Goal: Task Accomplishment & Management: Manage account settings

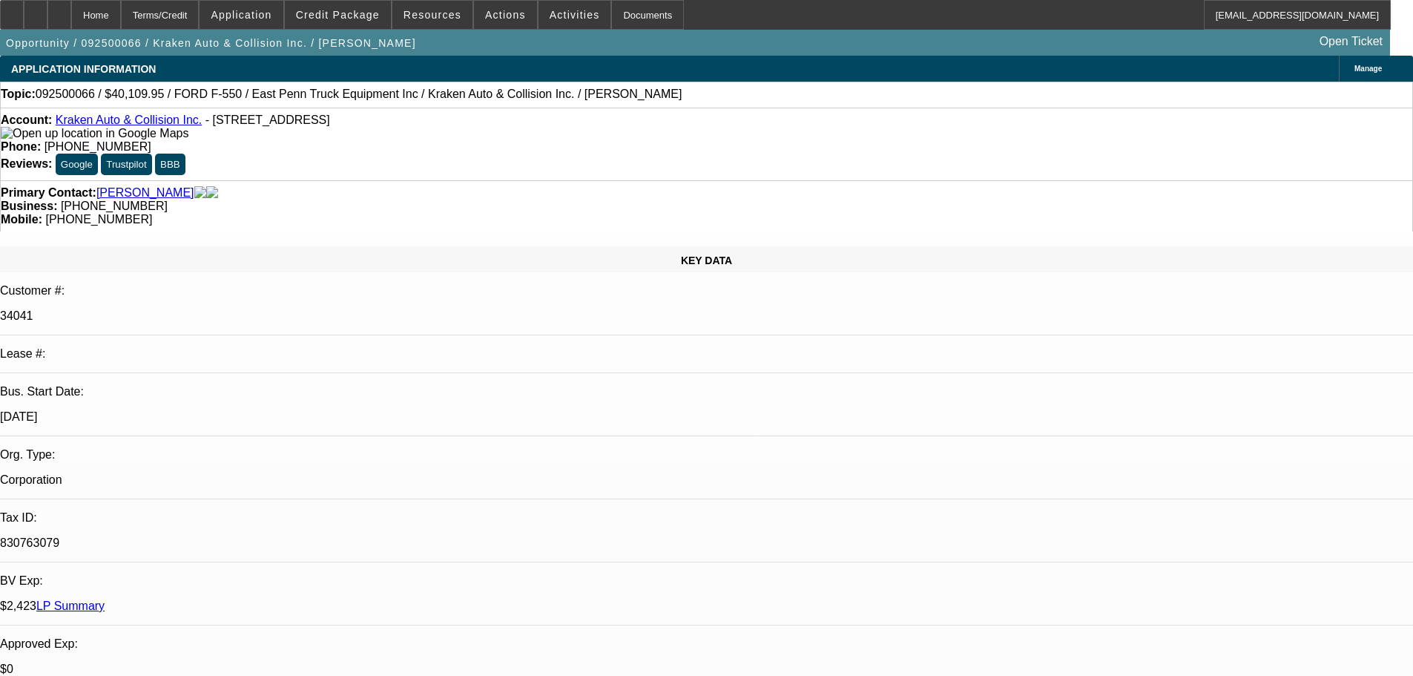
select select "0"
select select "0.1"
select select "4"
select select "0"
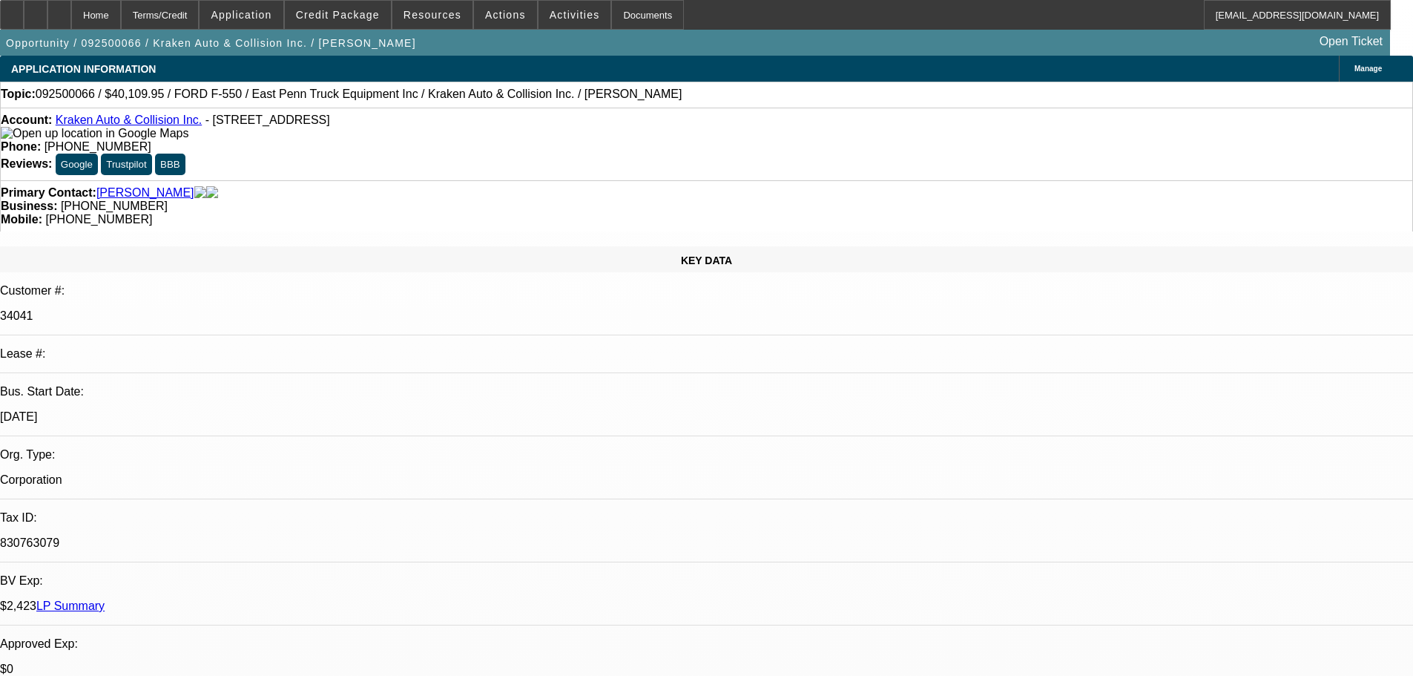
select select "0"
select select "0.1"
select select "4"
select select "0"
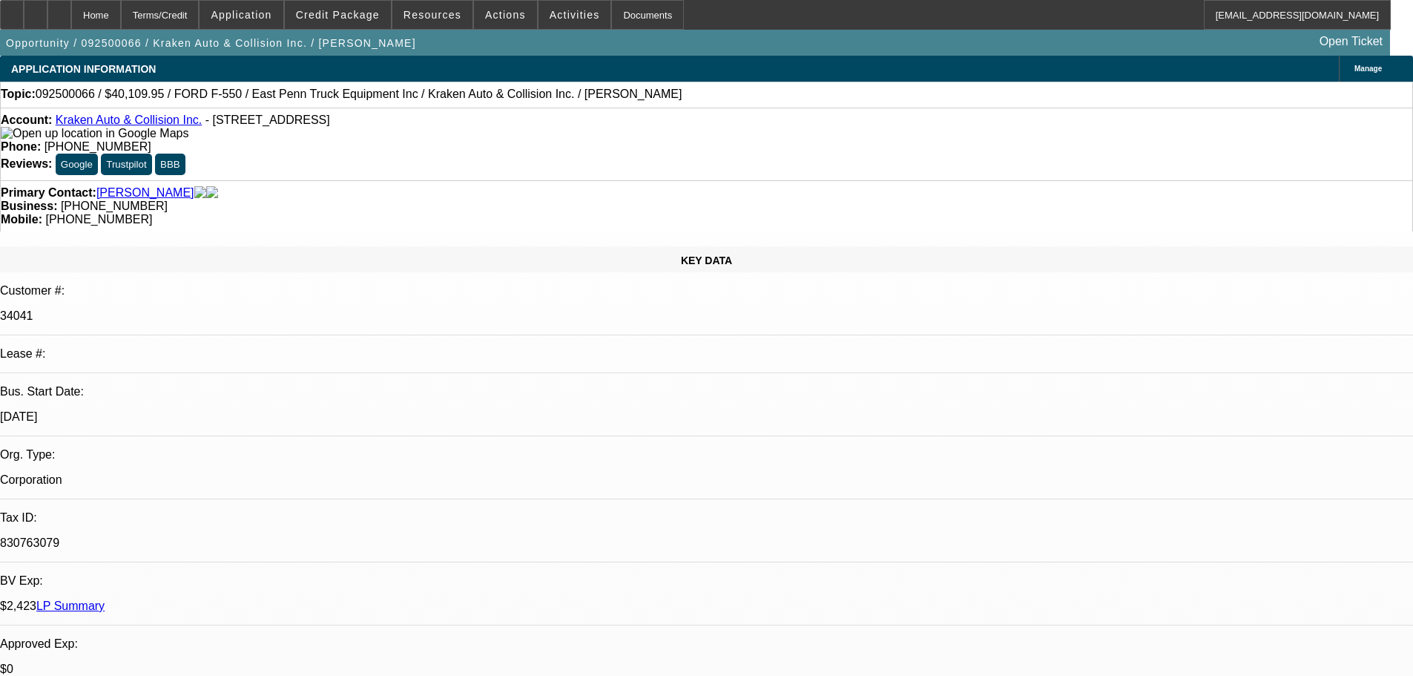
select select "0.1"
select select "4"
select select "0"
select select "0.1"
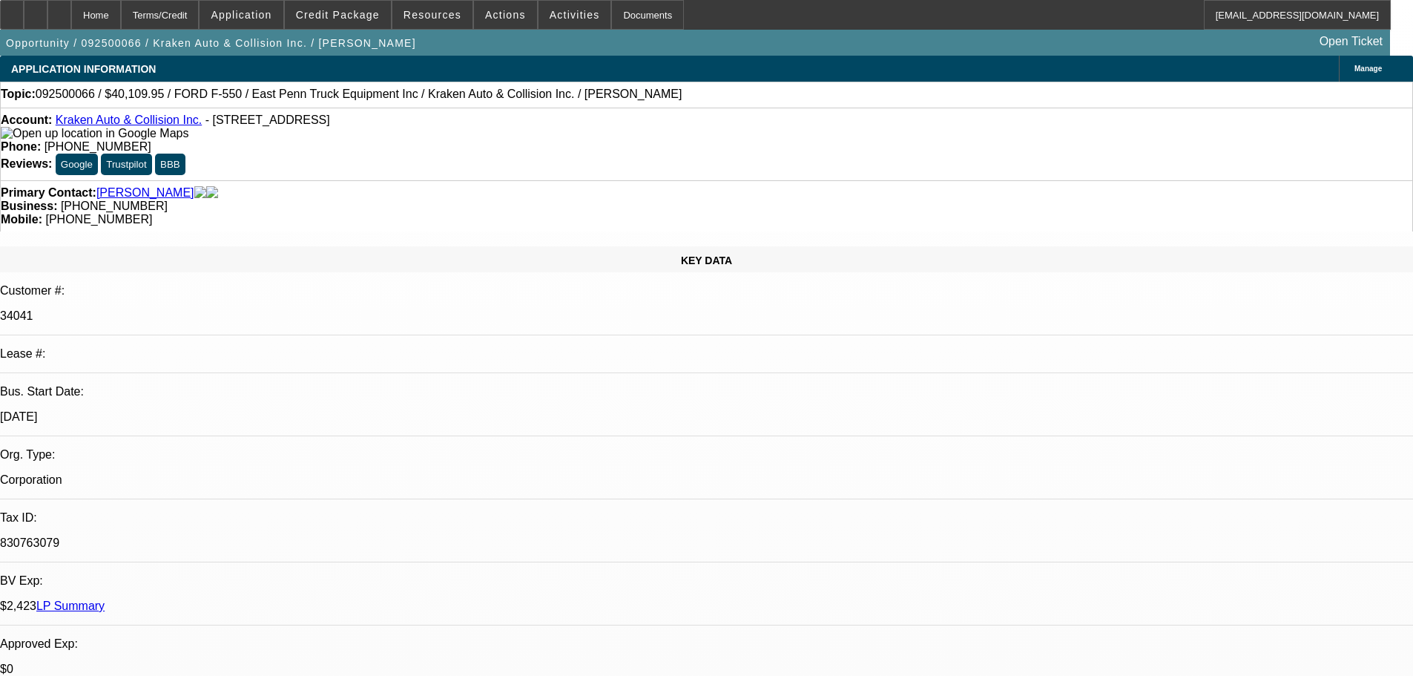
select select "4"
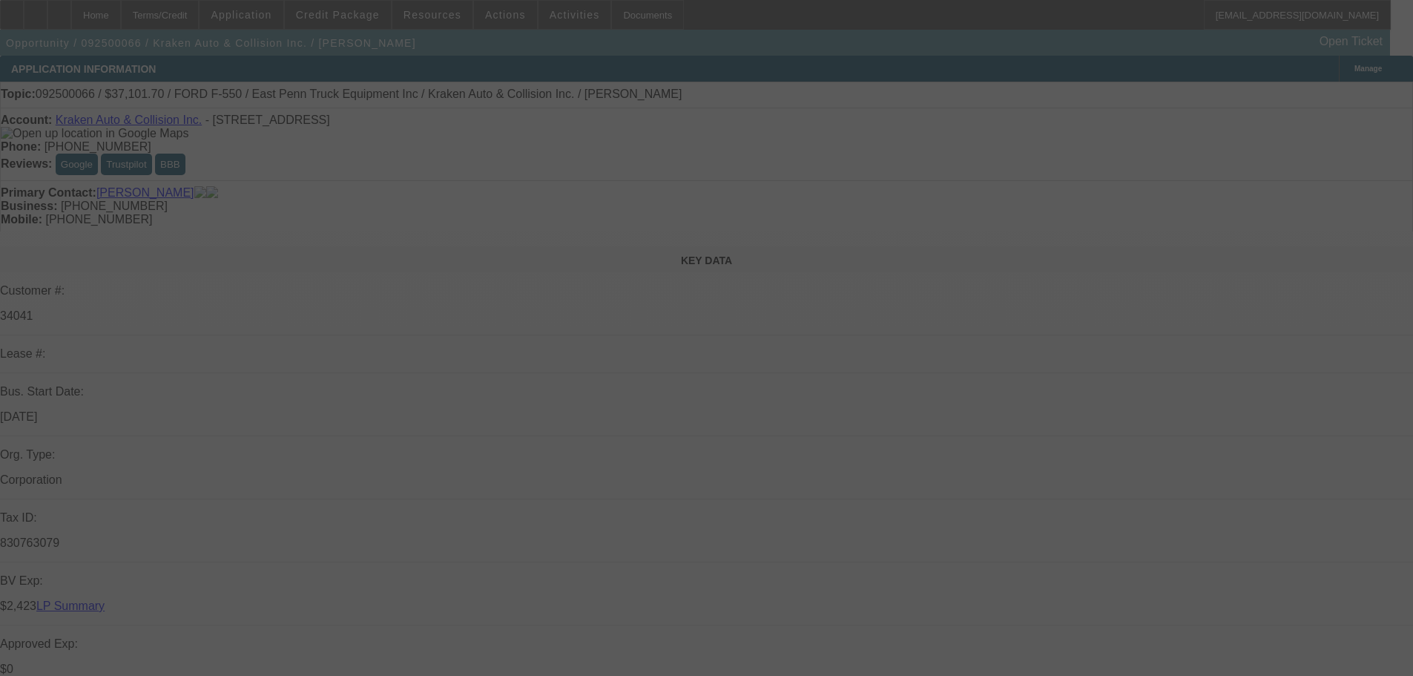
select select "0"
select select "0.1"
select select "4"
select select "0"
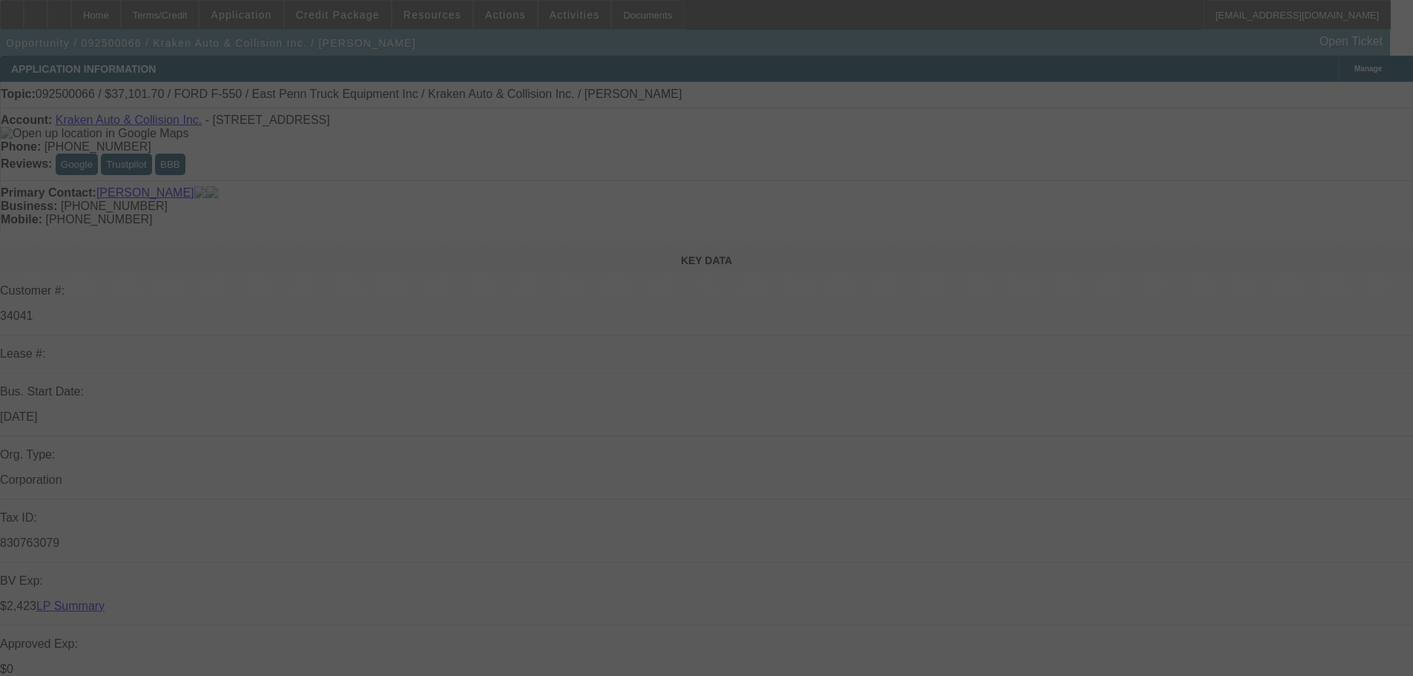
select select "0"
select select "0.1"
select select "4"
select select "0"
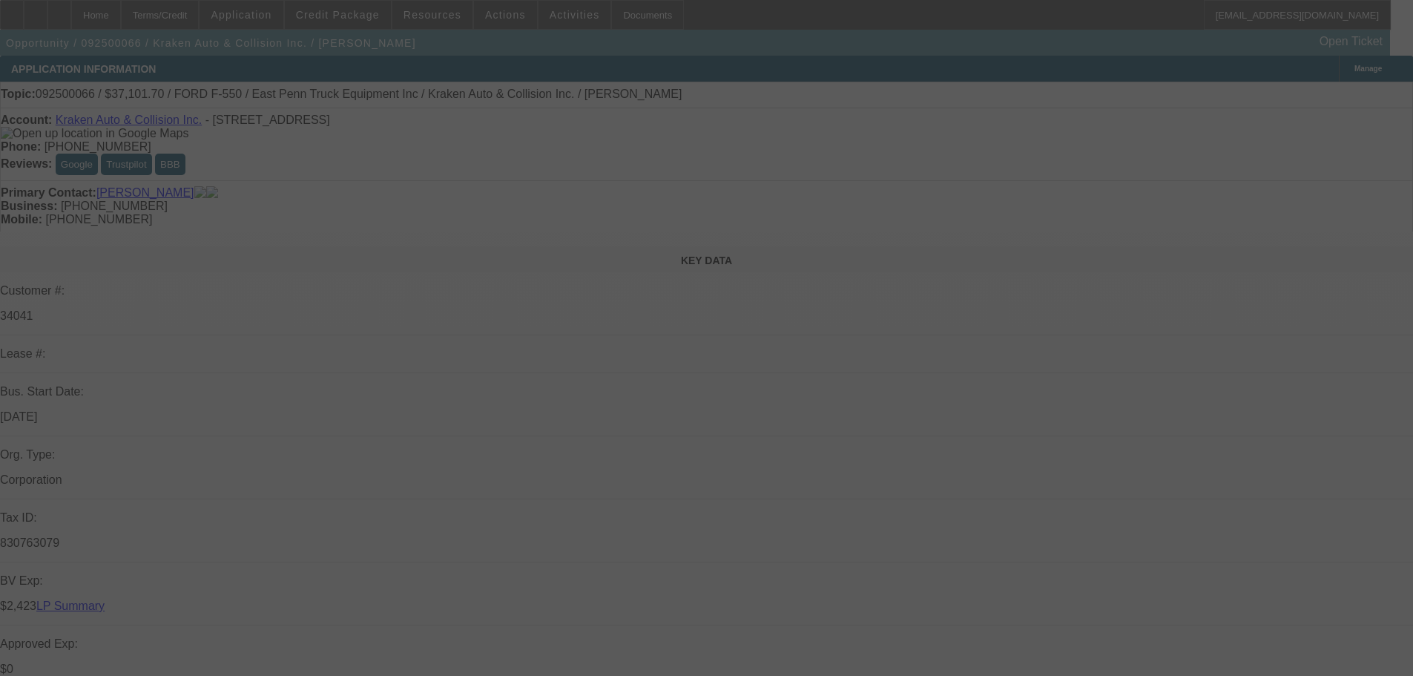
select select "0.1"
select select "4"
select select "0"
select select "0.1"
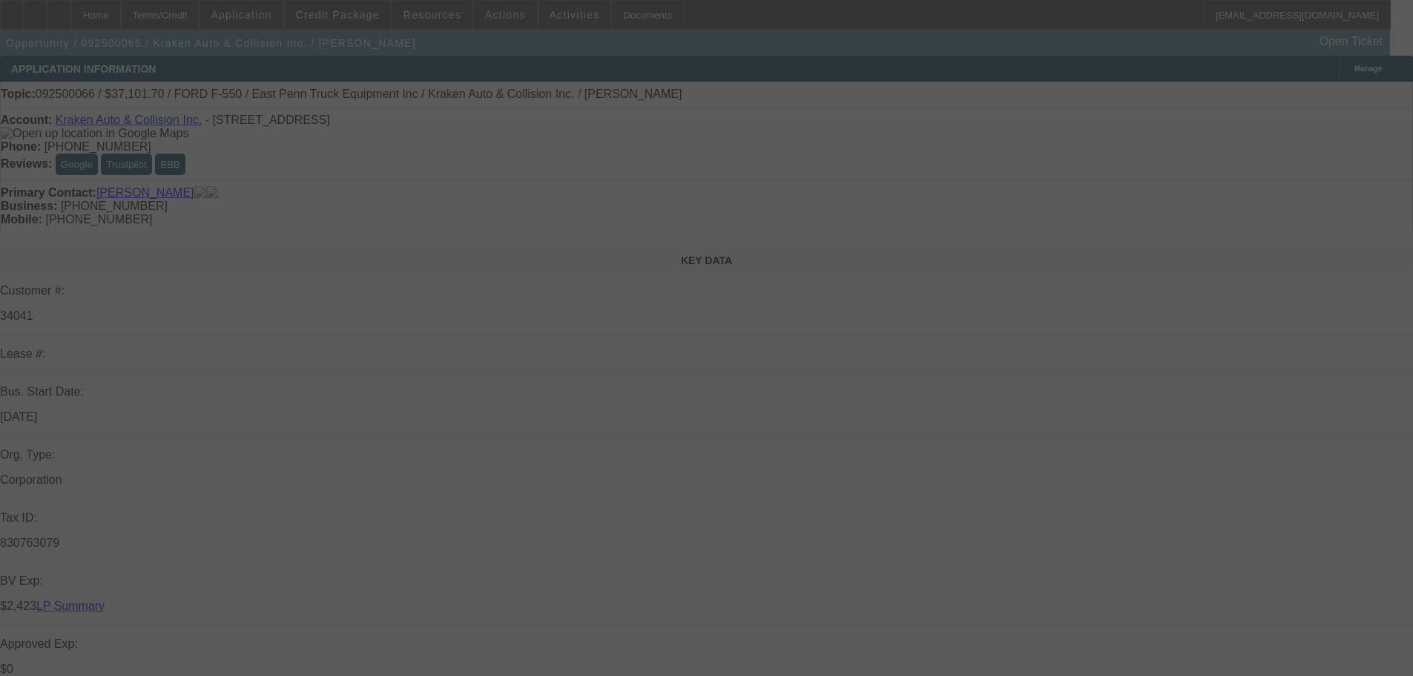
select select "4"
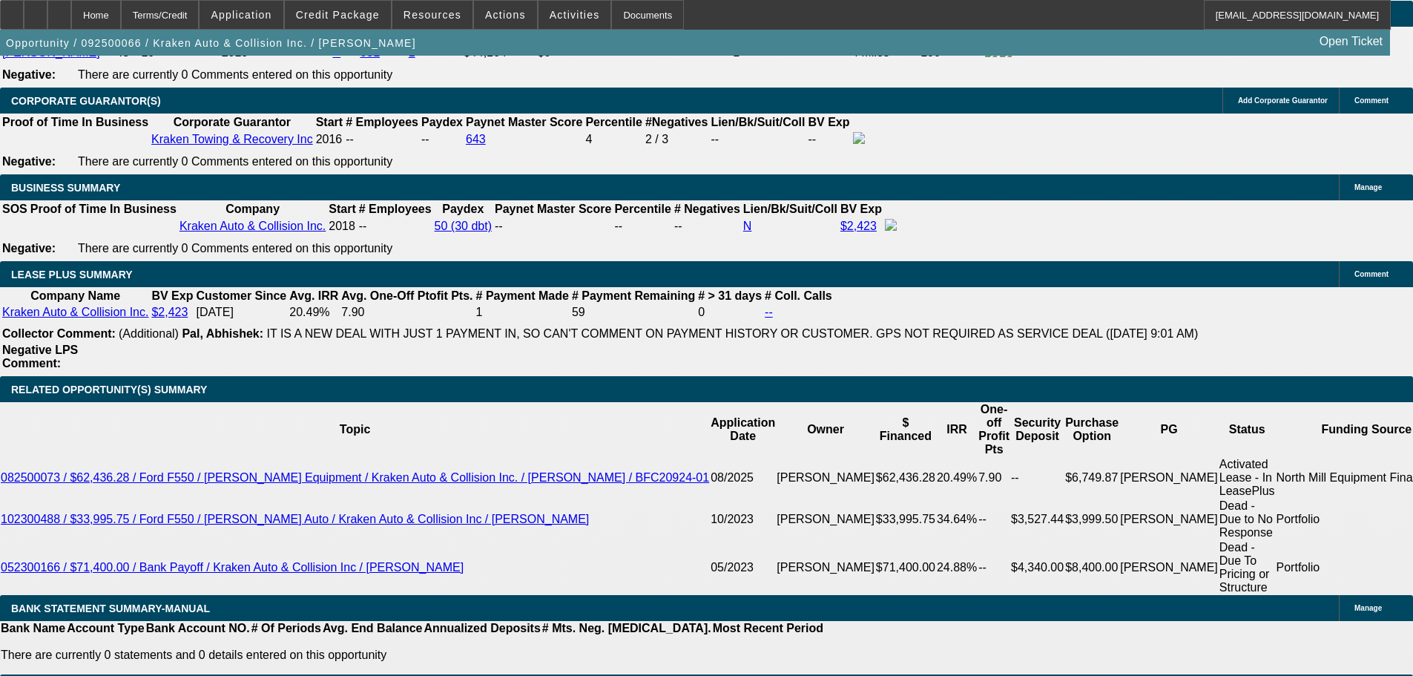
scroll to position [2299, 0]
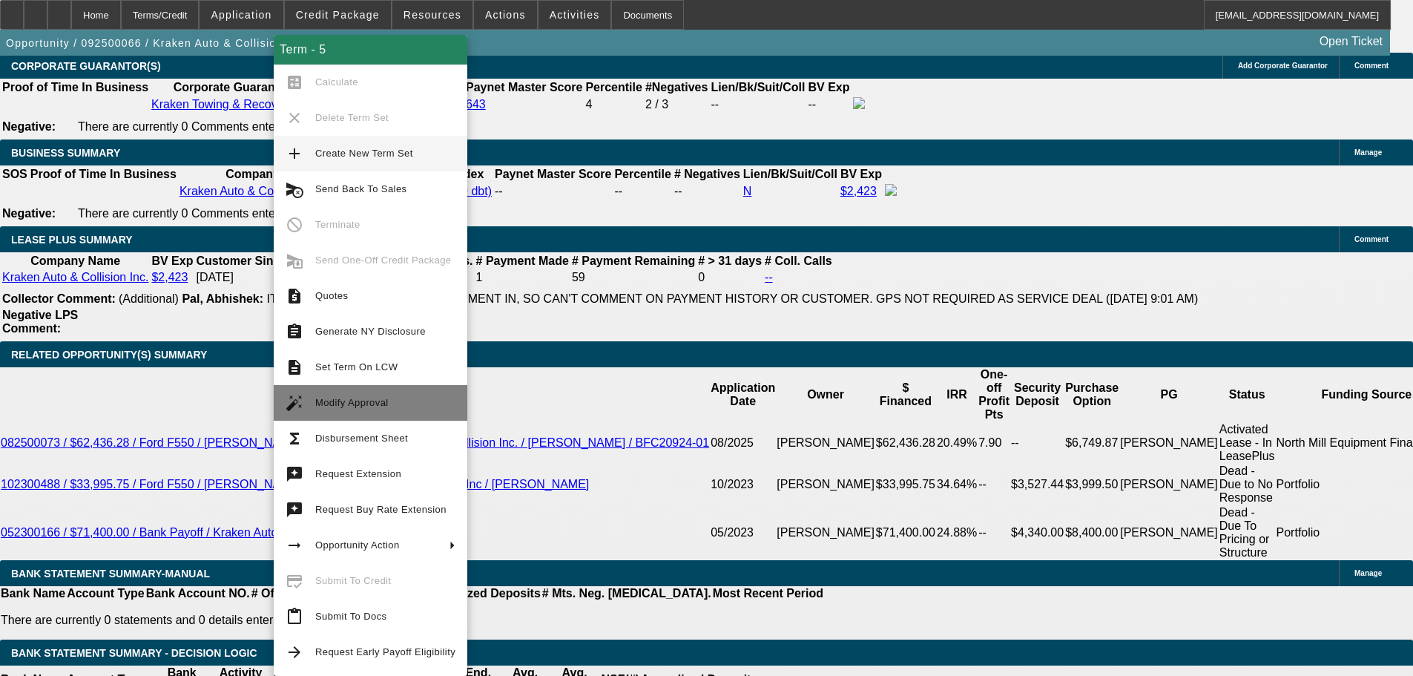
click at [369, 404] on span "Modify Approval" at bounding box center [351, 402] width 73 height 11
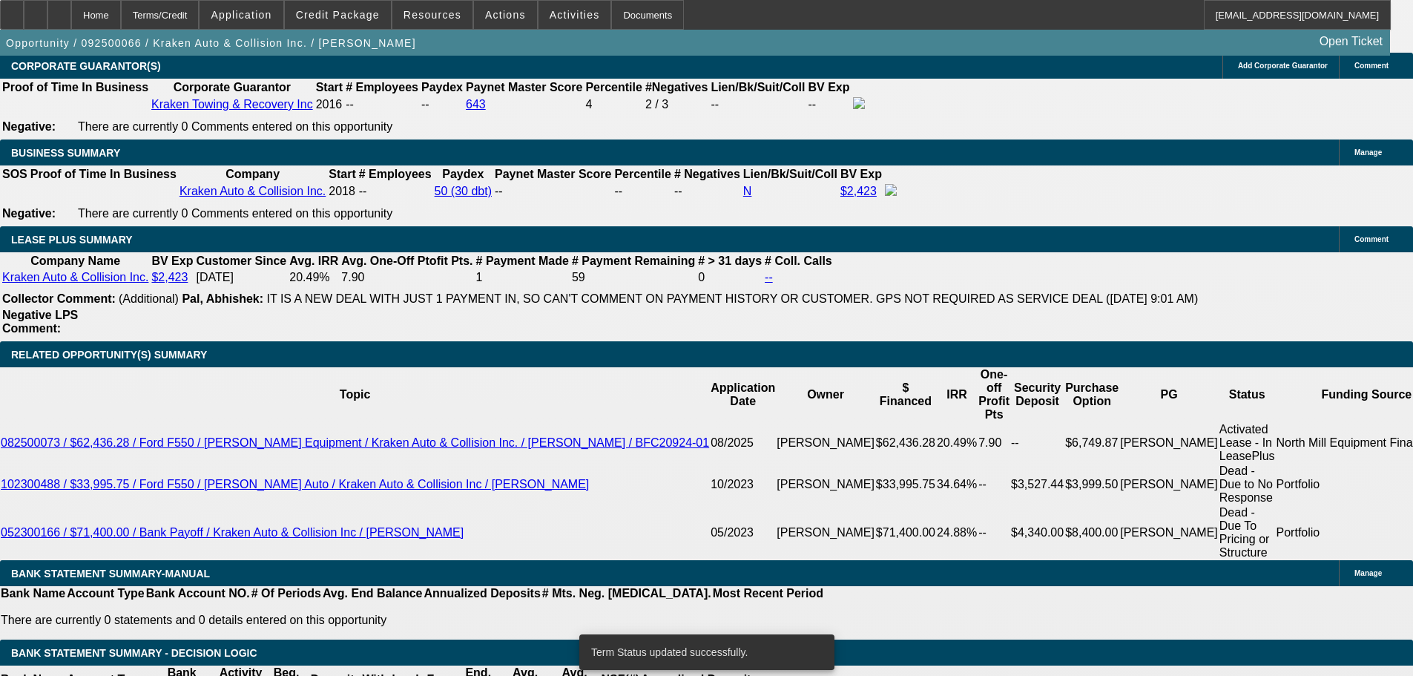
select select "0"
select select "0.1"
select select "4"
select select "0"
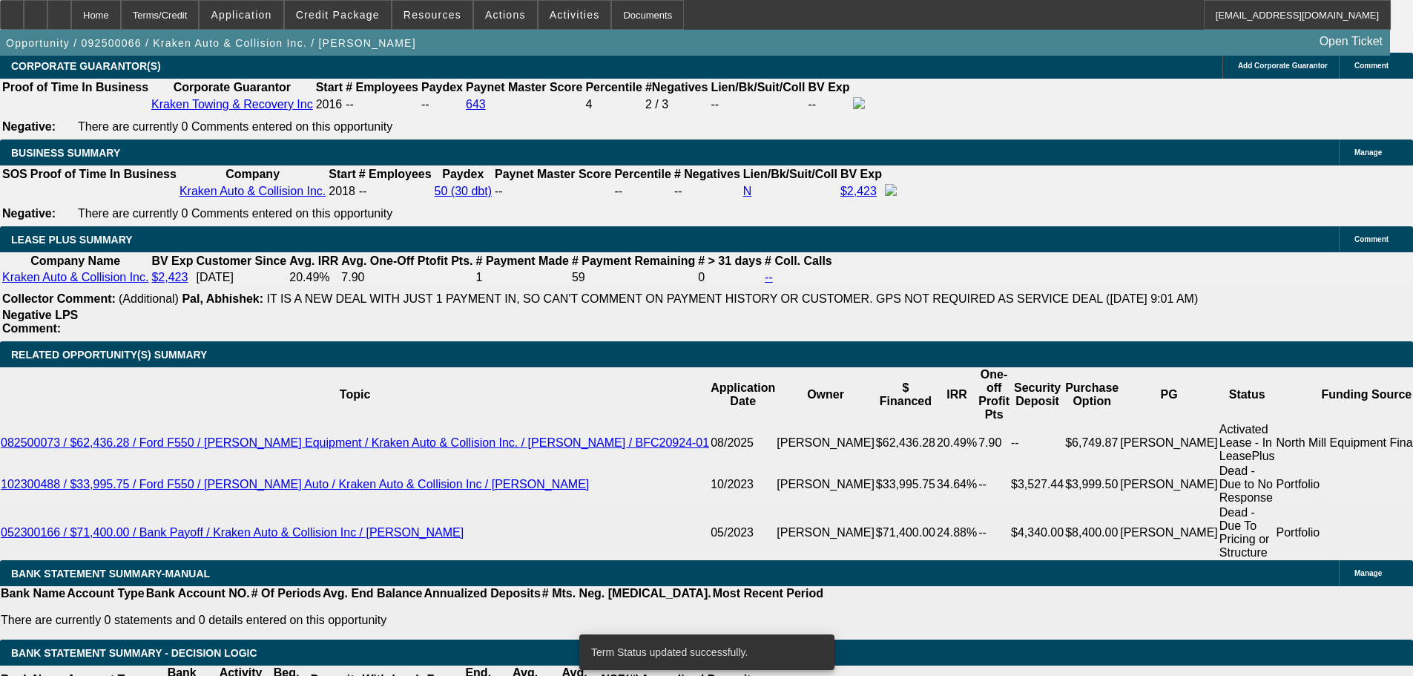
select select "0"
select select "0.1"
select select "4"
select select "0"
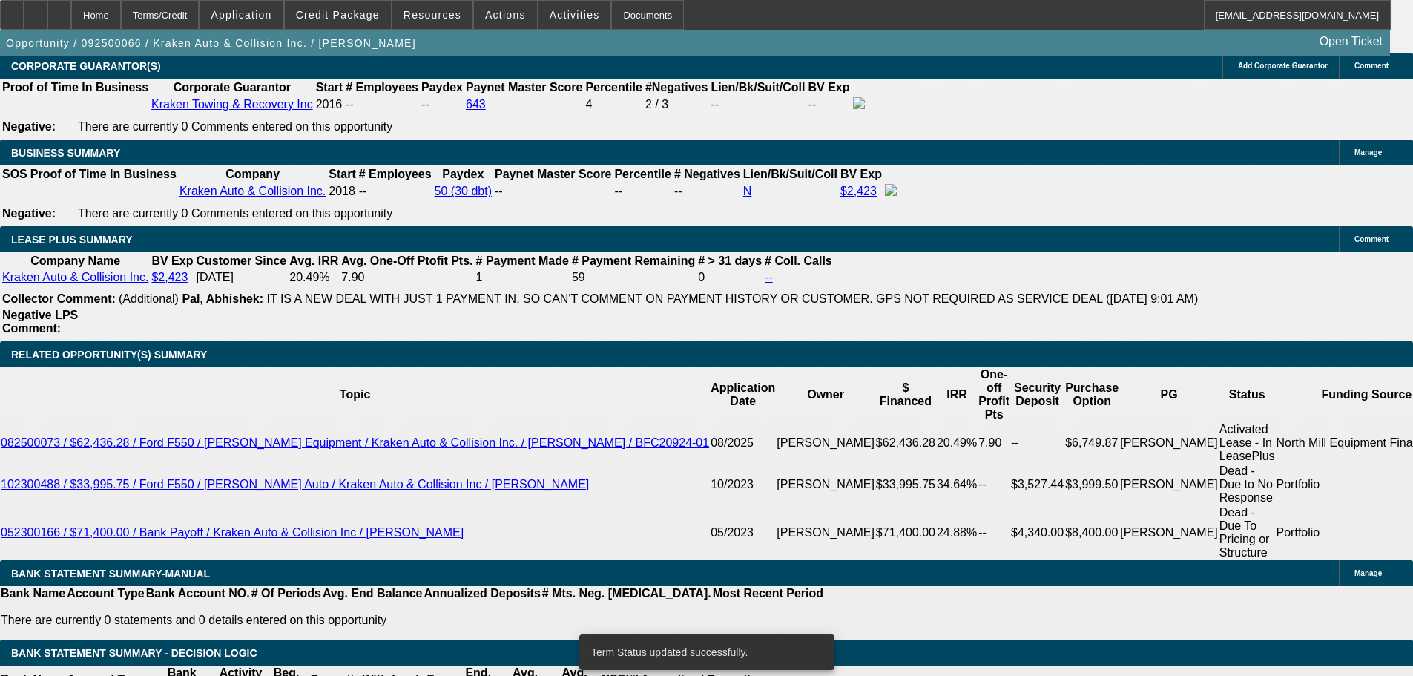
select select "0.1"
select select "4"
select select "0"
select select "0.1"
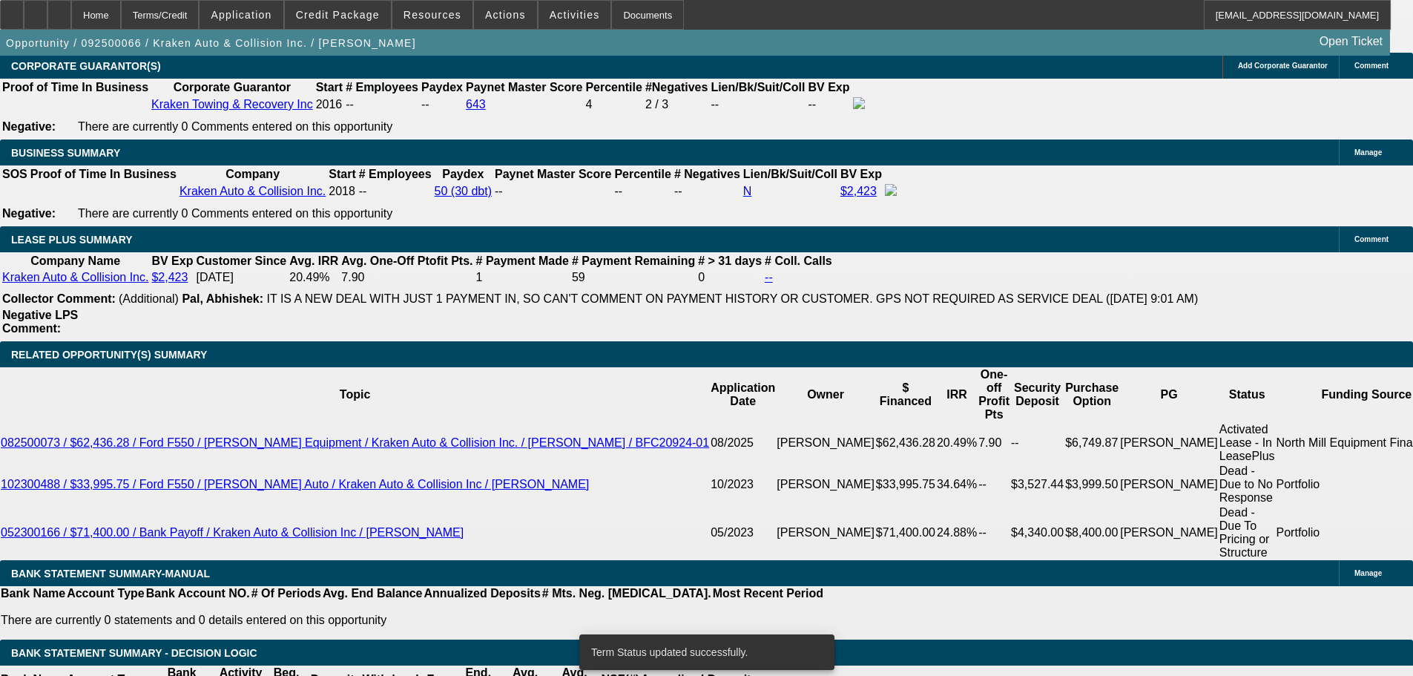
select select "4"
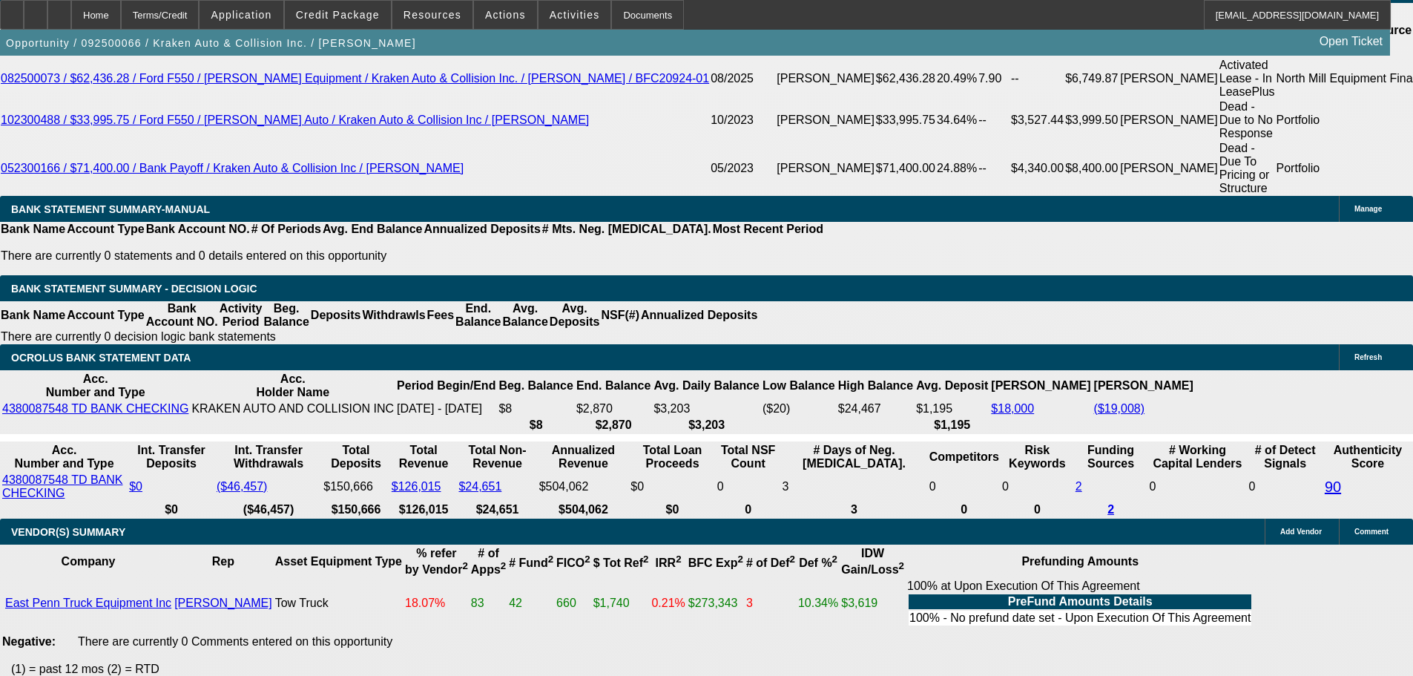
scroll to position [2669, 0]
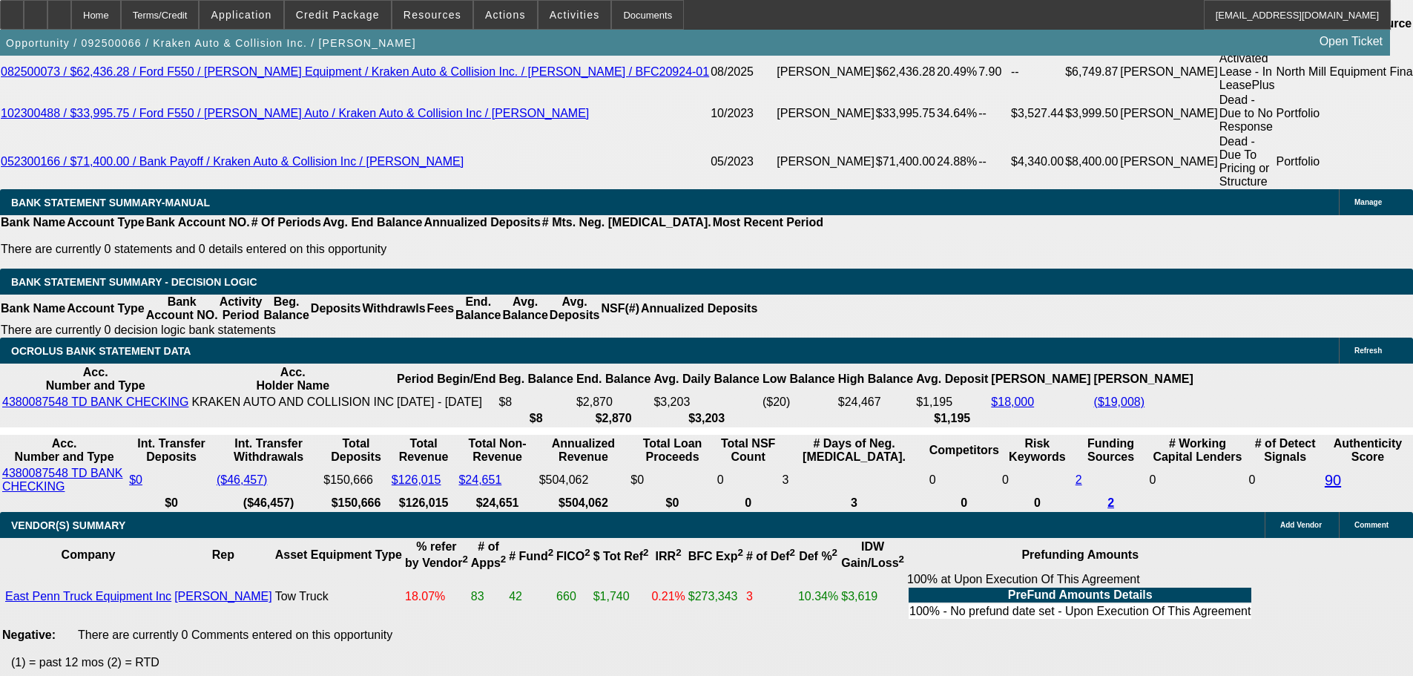
type input "15"
type input "UNKNOWN"
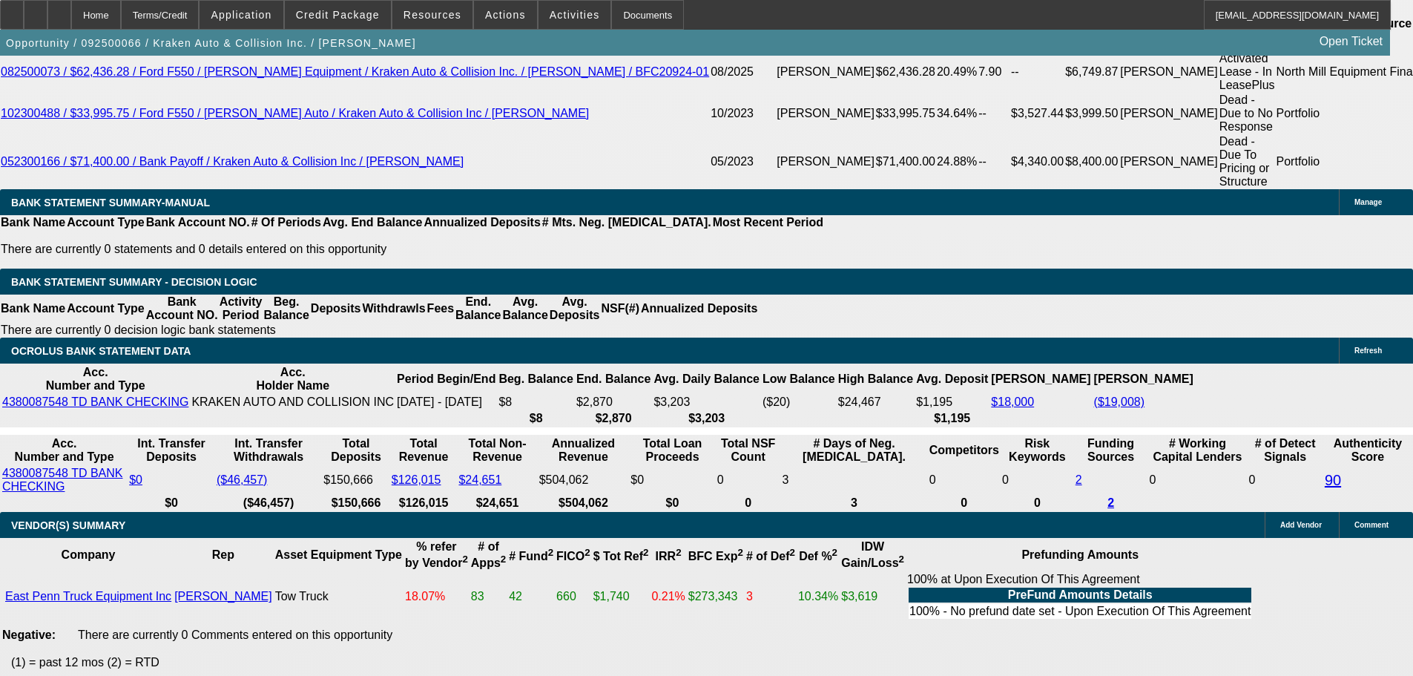
type input "$1,490.69"
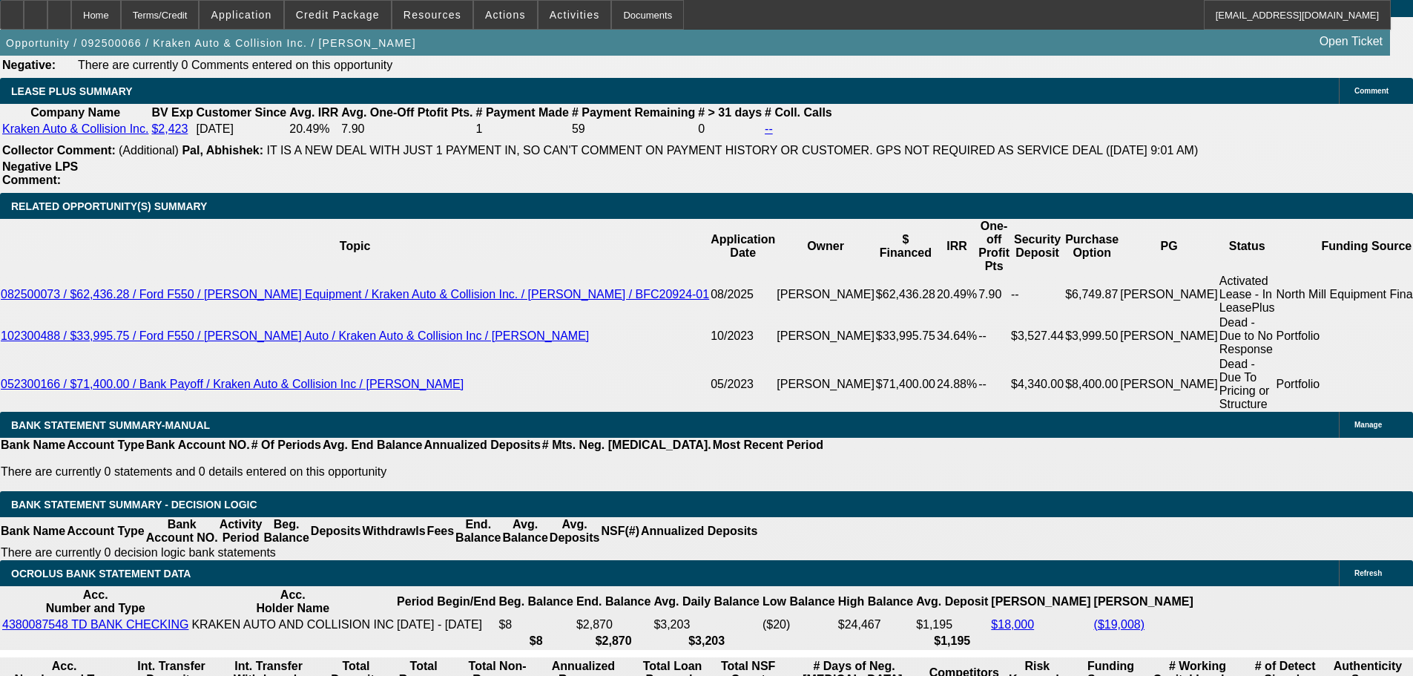
type input "15"
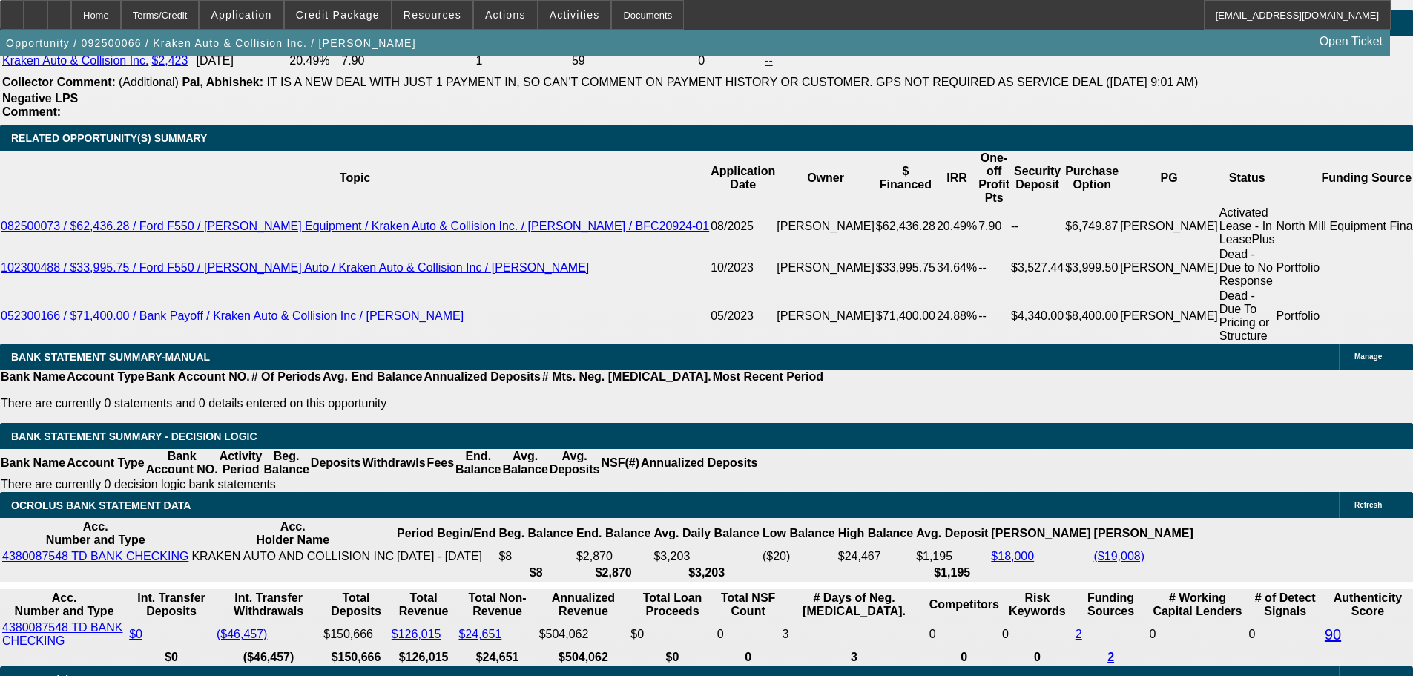
scroll to position [2521, 0]
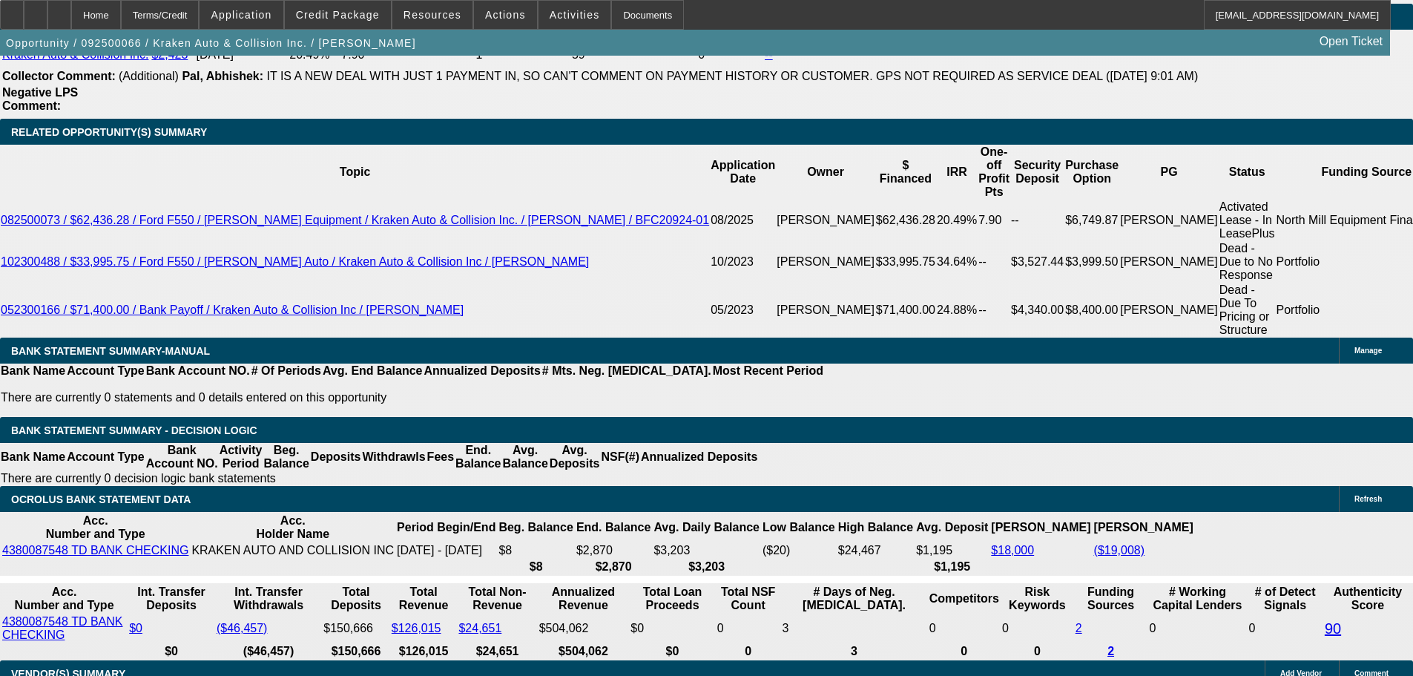
type input "14"
type input "1499"
type input "15.5"
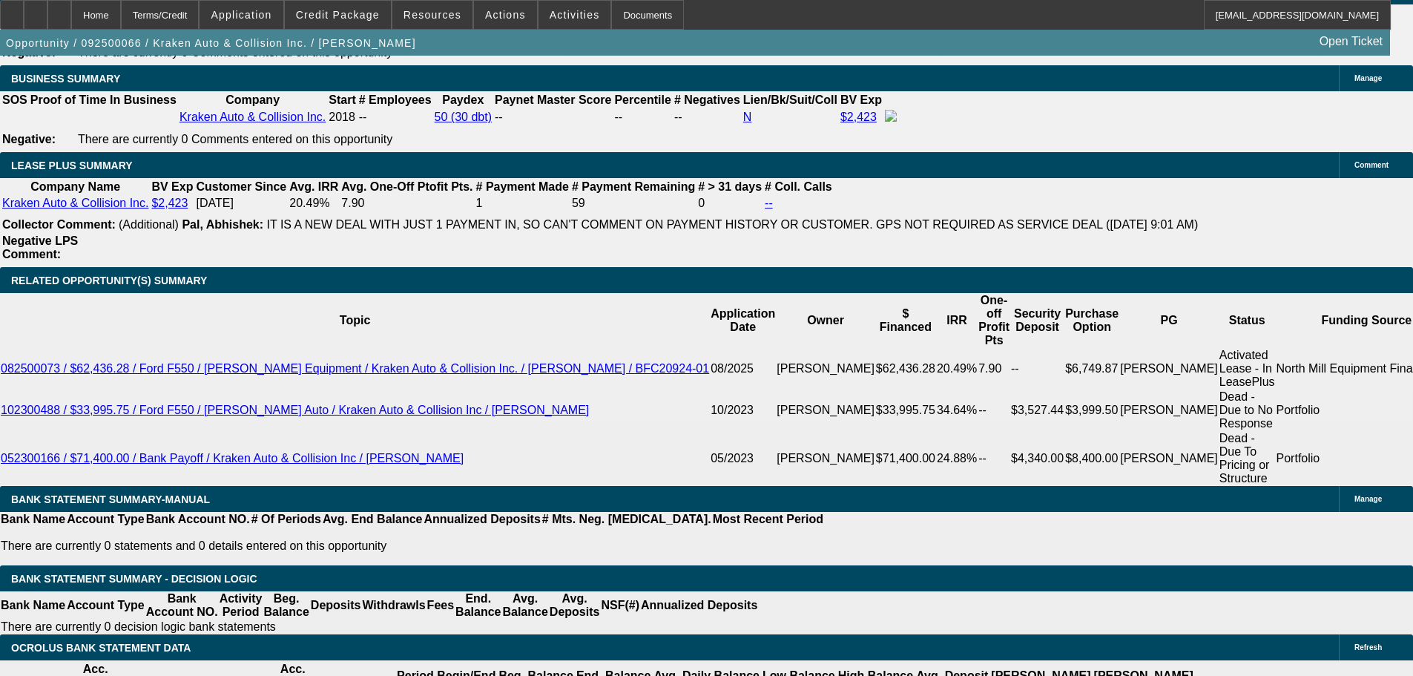
type input "$1,499.00"
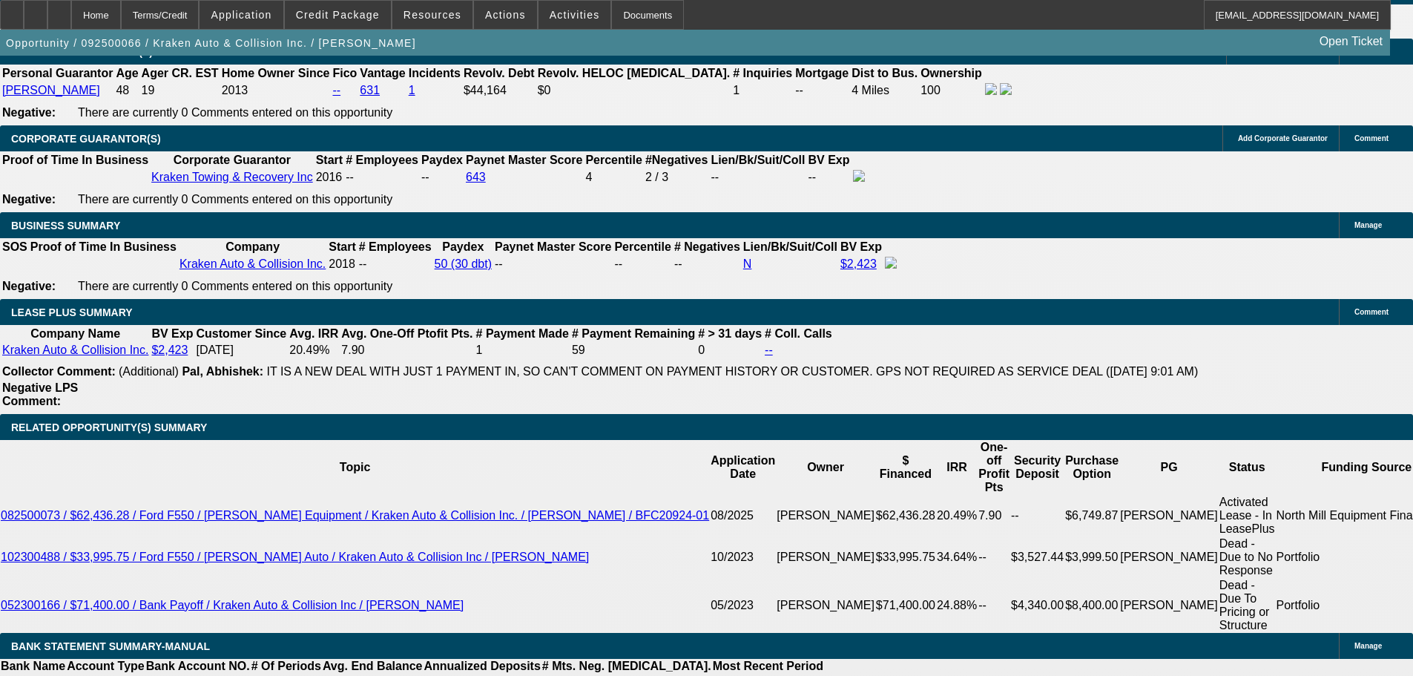
scroll to position [2225, 0]
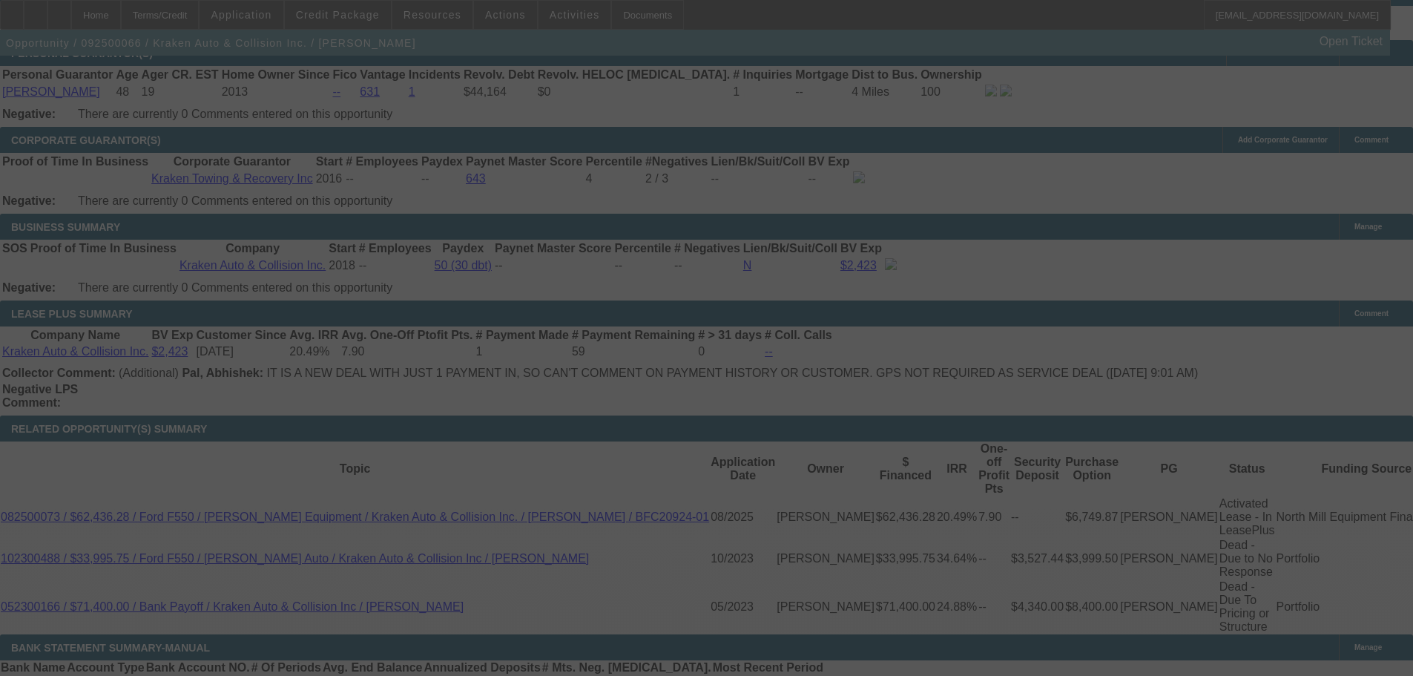
select select "0"
select select "0.1"
select select "4"
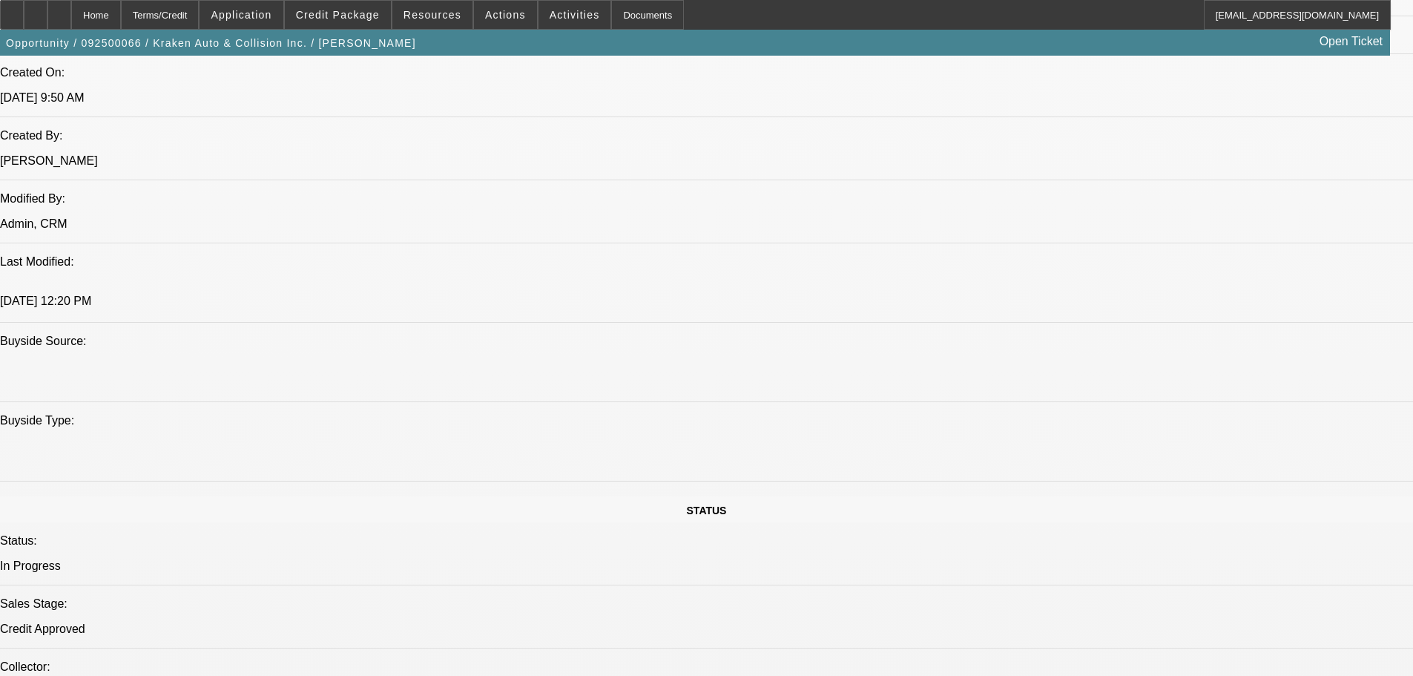
scroll to position [1038, 0]
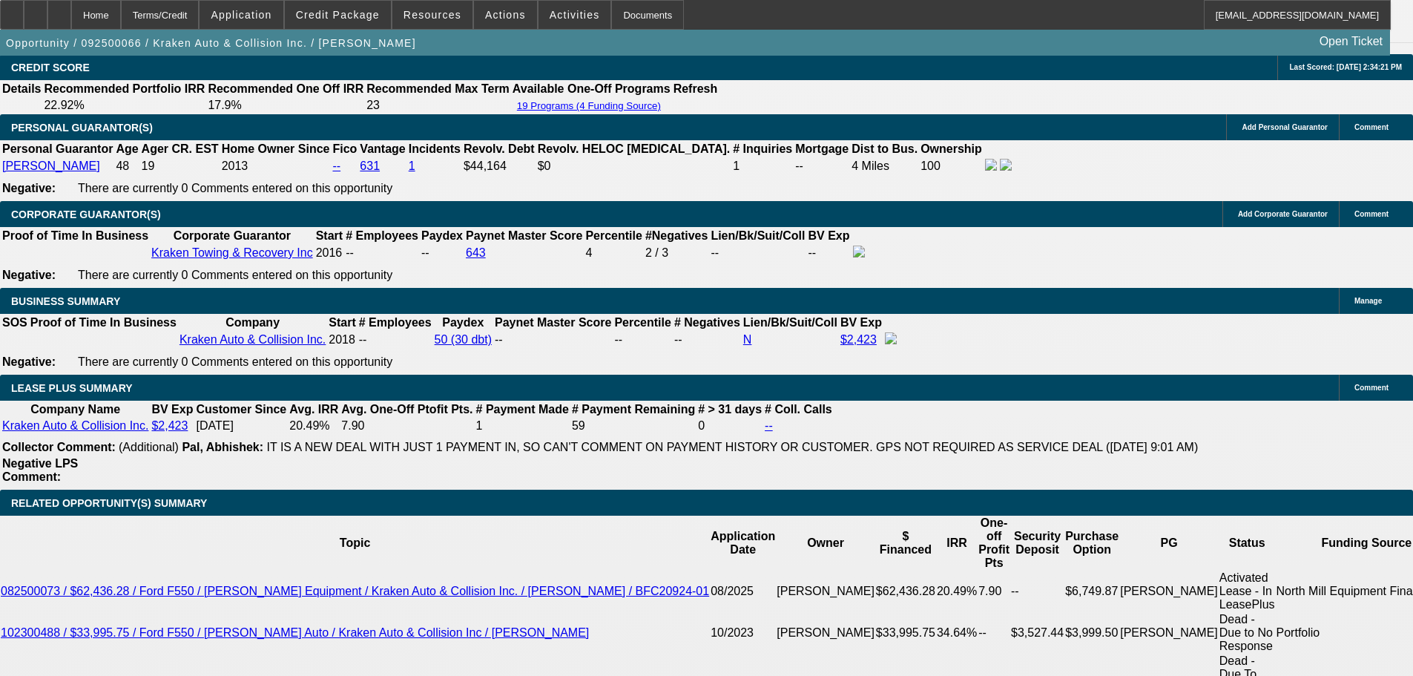
scroll to position [2669, 0]
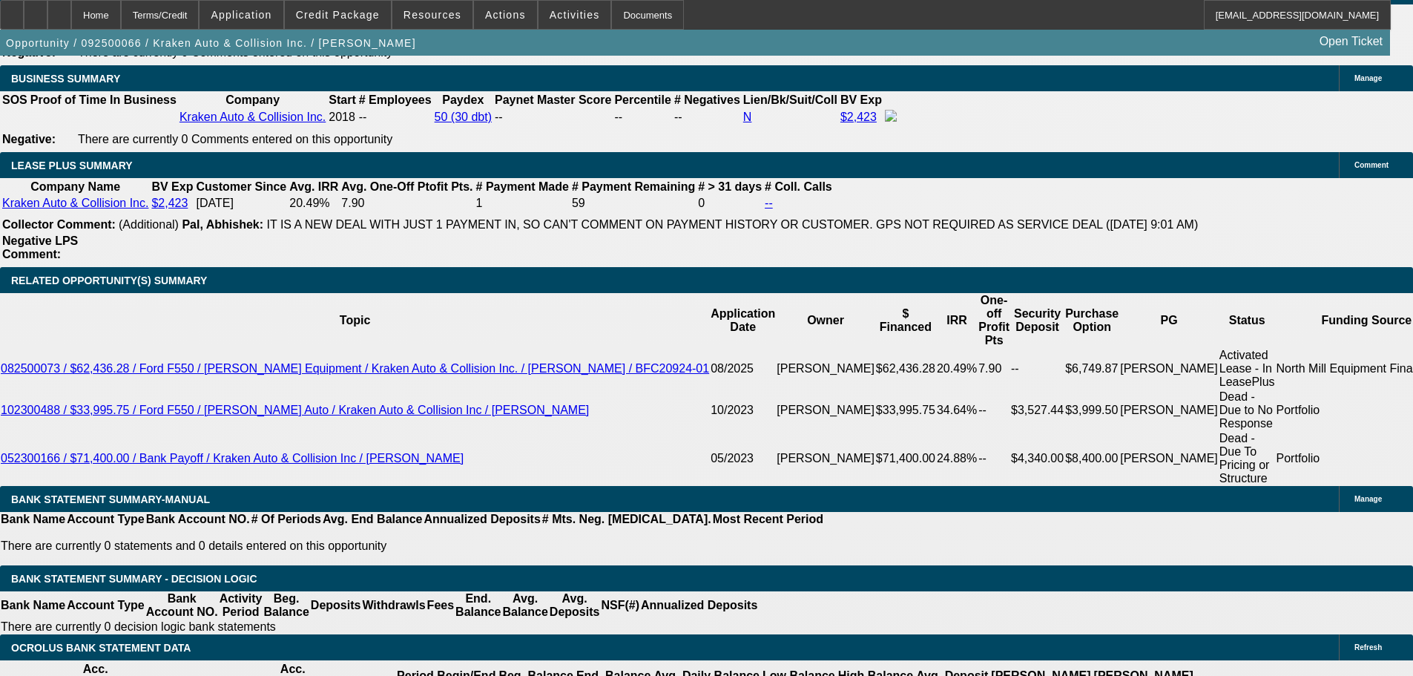
click at [1117, 232] on mat-icon "reply" at bounding box center [1121, 240] width 18 height 18
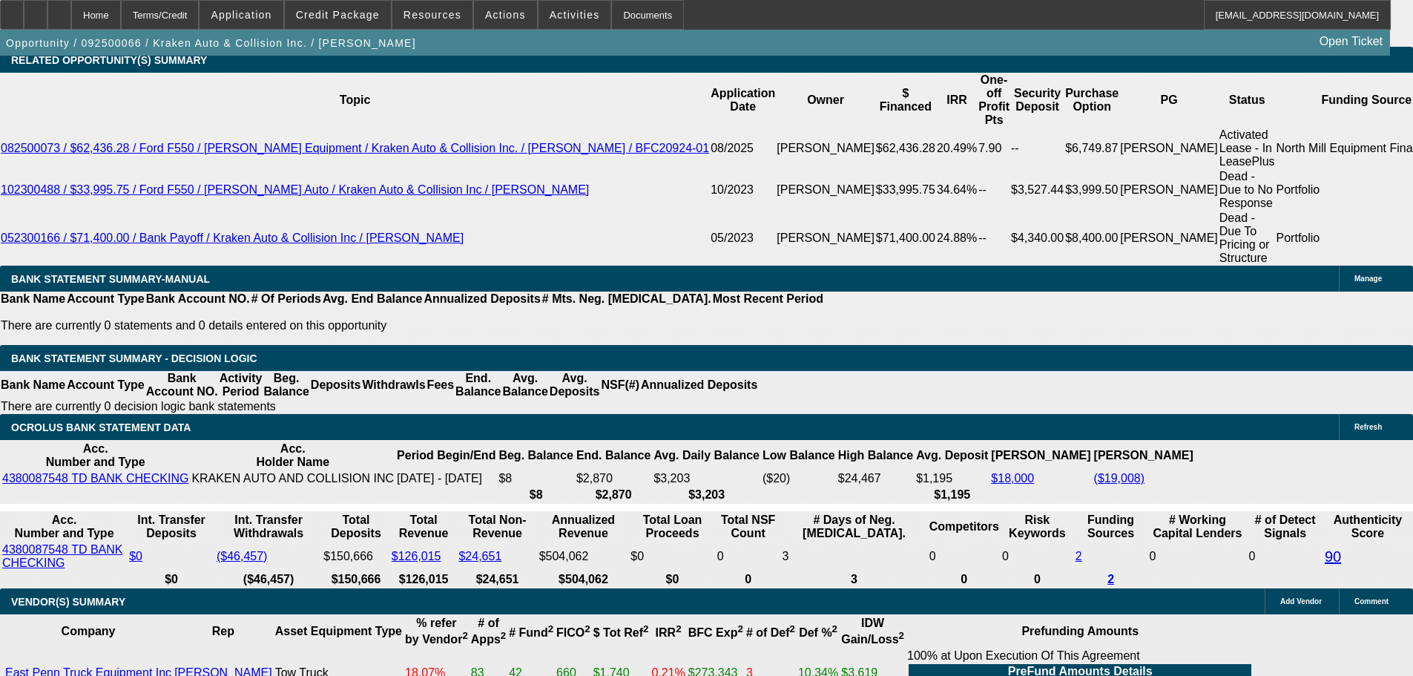
scroll to position [2595, 0]
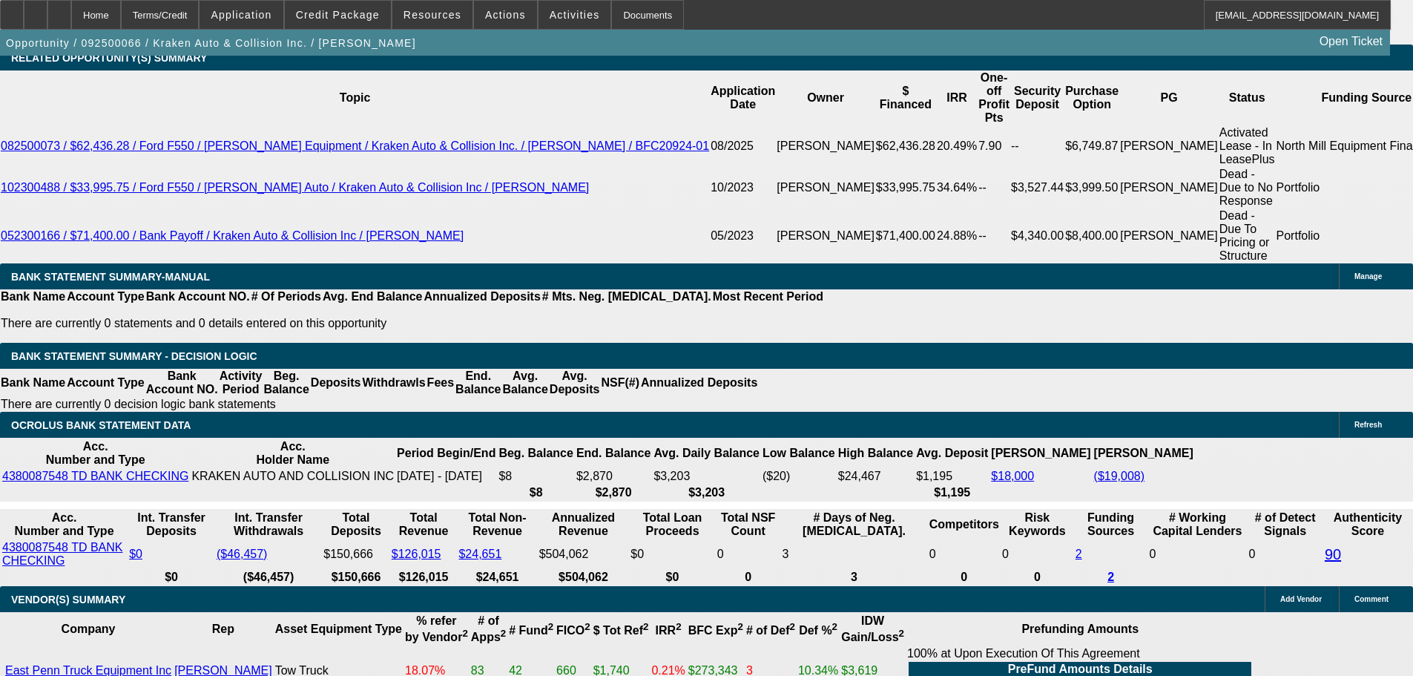
select select "3"
type input "UNKNOWN"
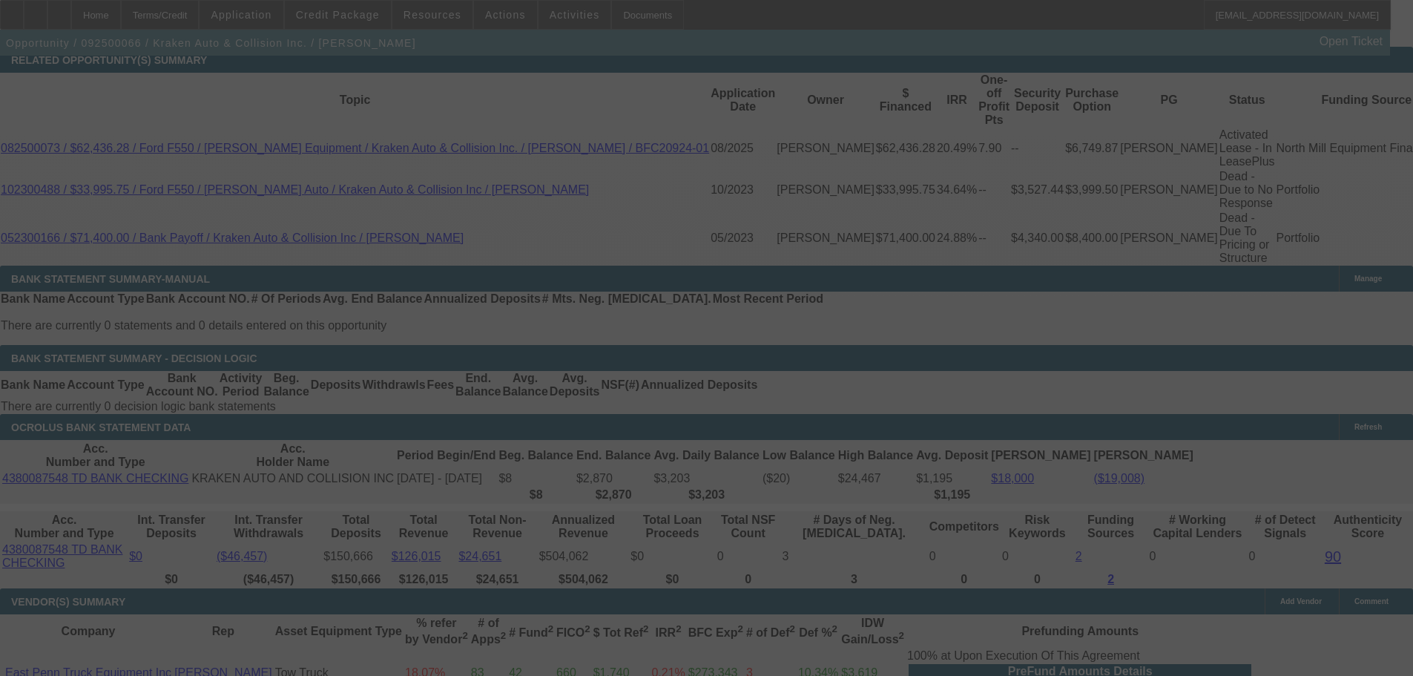
scroll to position [2595, 0]
select select "0"
select select "3"
select select "0.1"
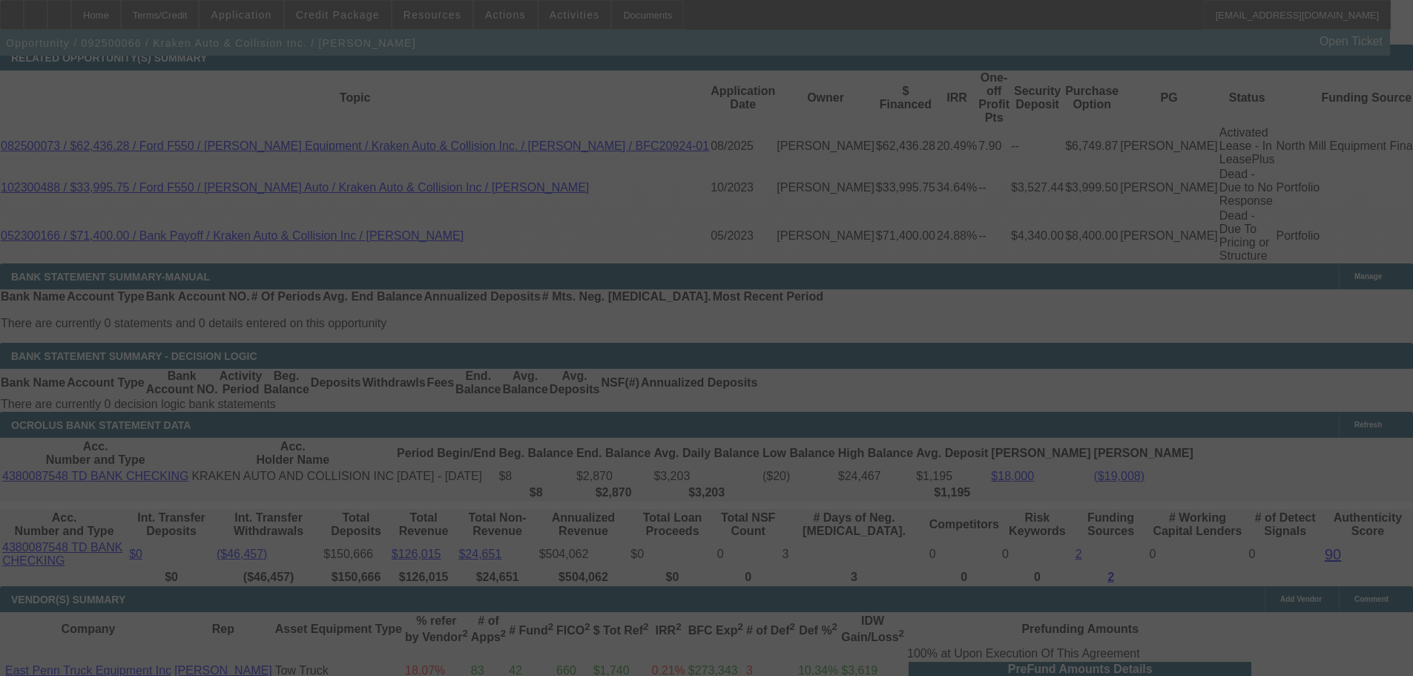
select select "4"
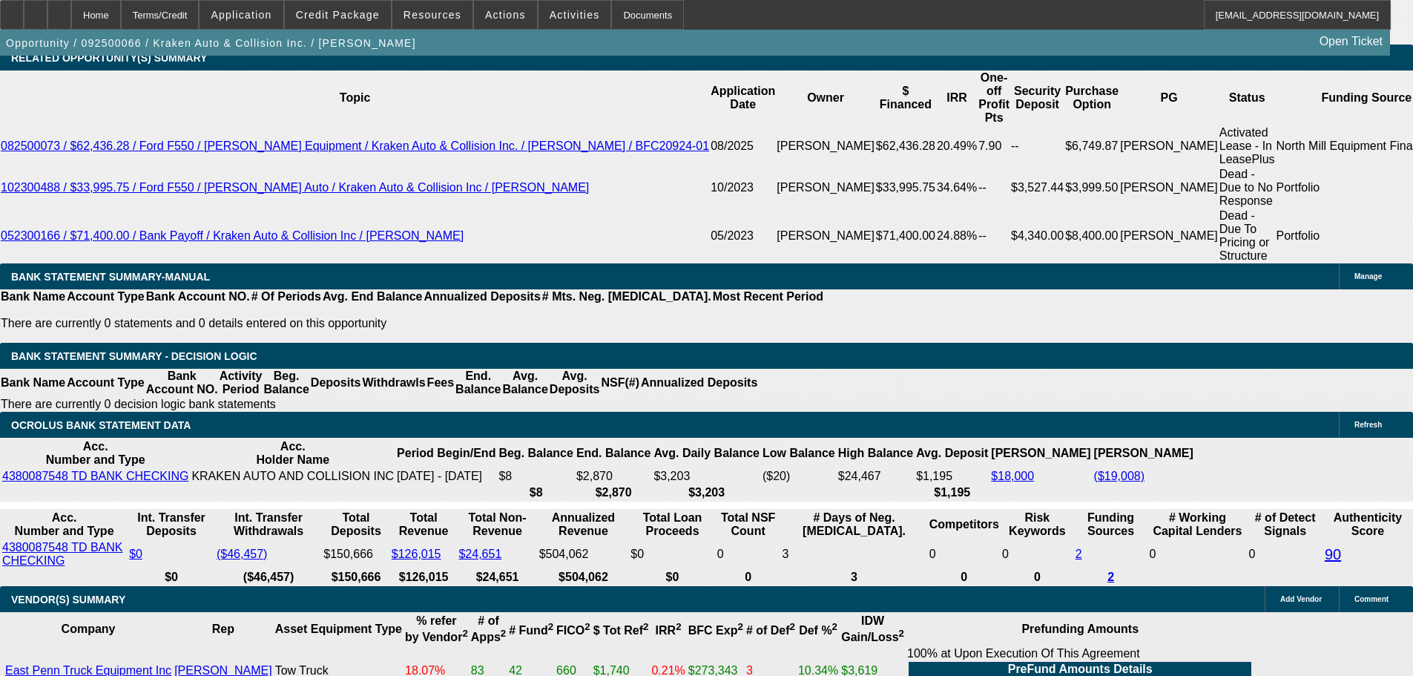
type input "1504"
type input "UNKNOWN"
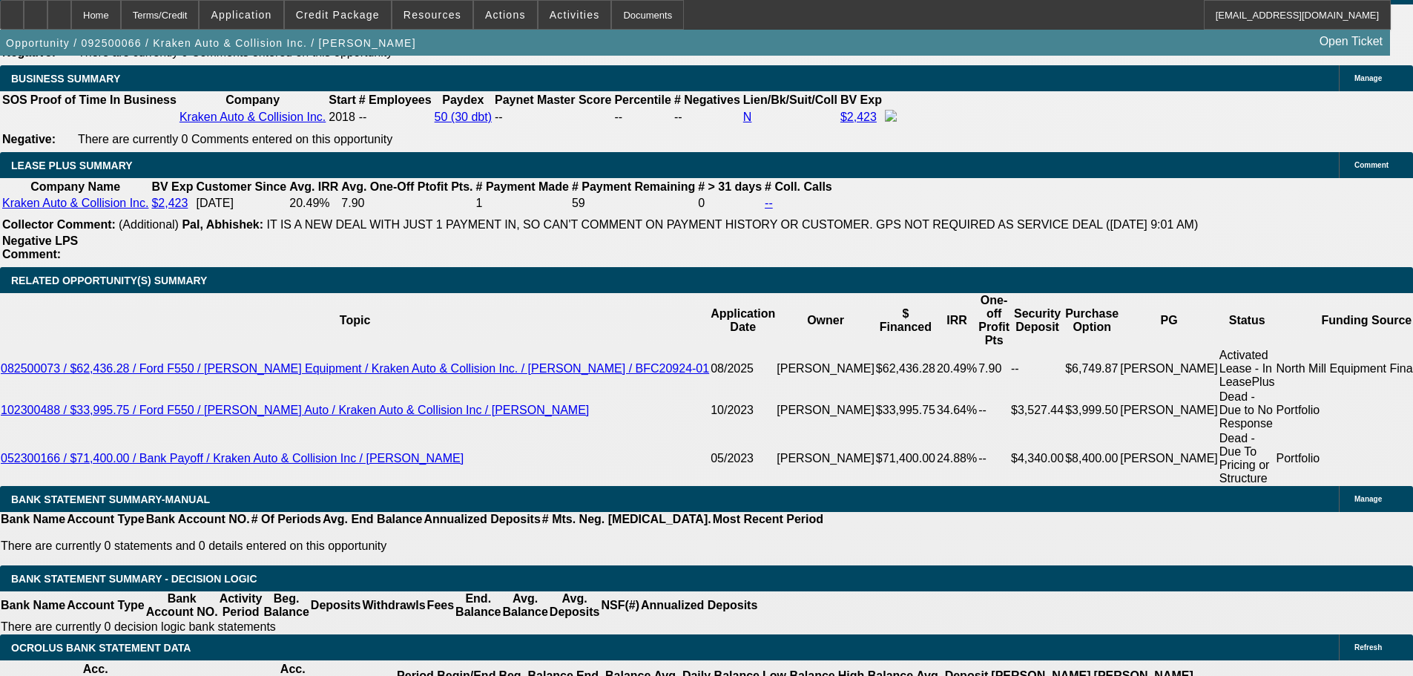
type input "$1,504.00"
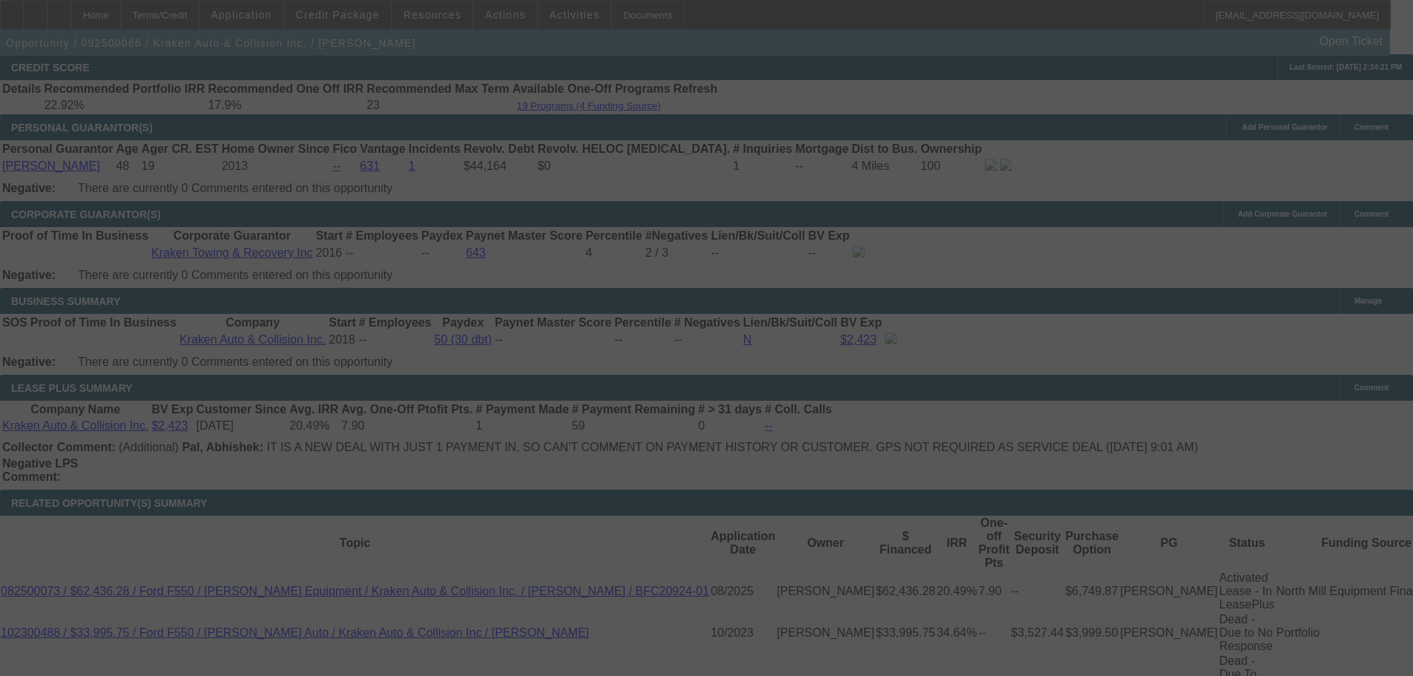
select select "0"
select select "3"
select select "0.1"
select select "4"
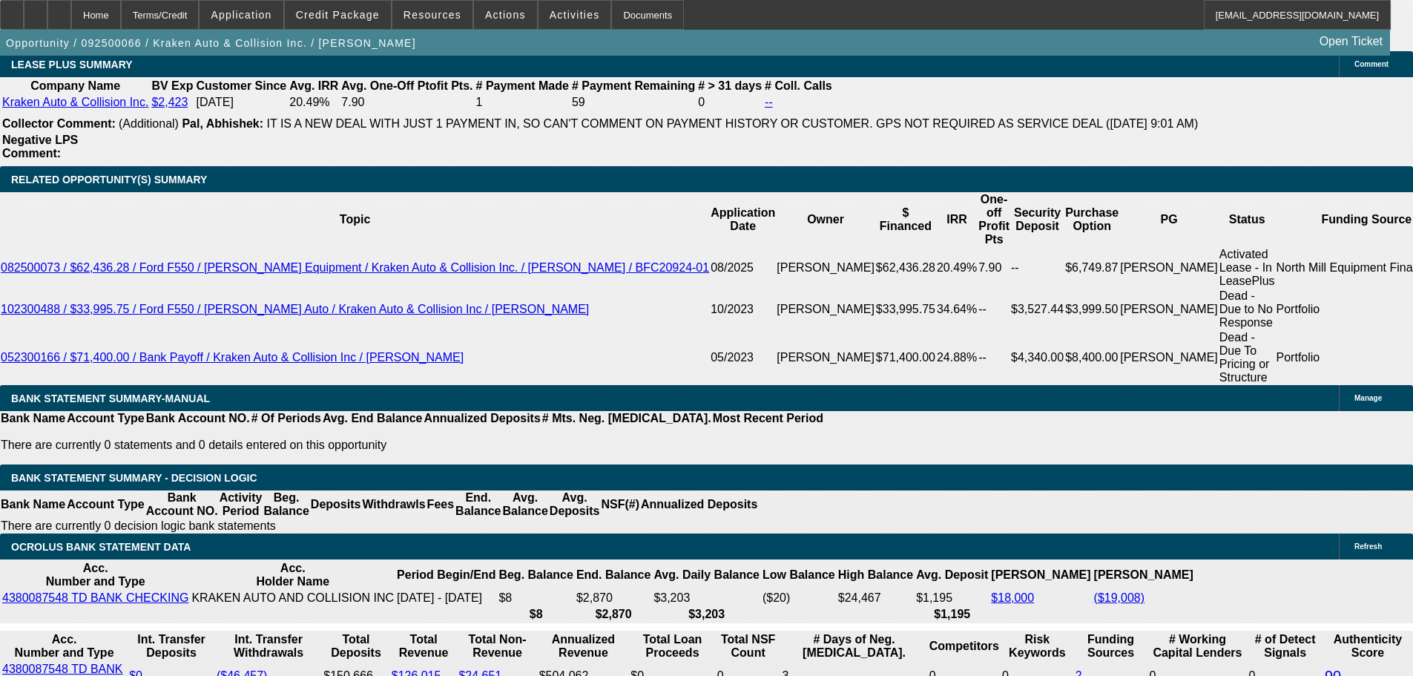
scroll to position [2669, 0]
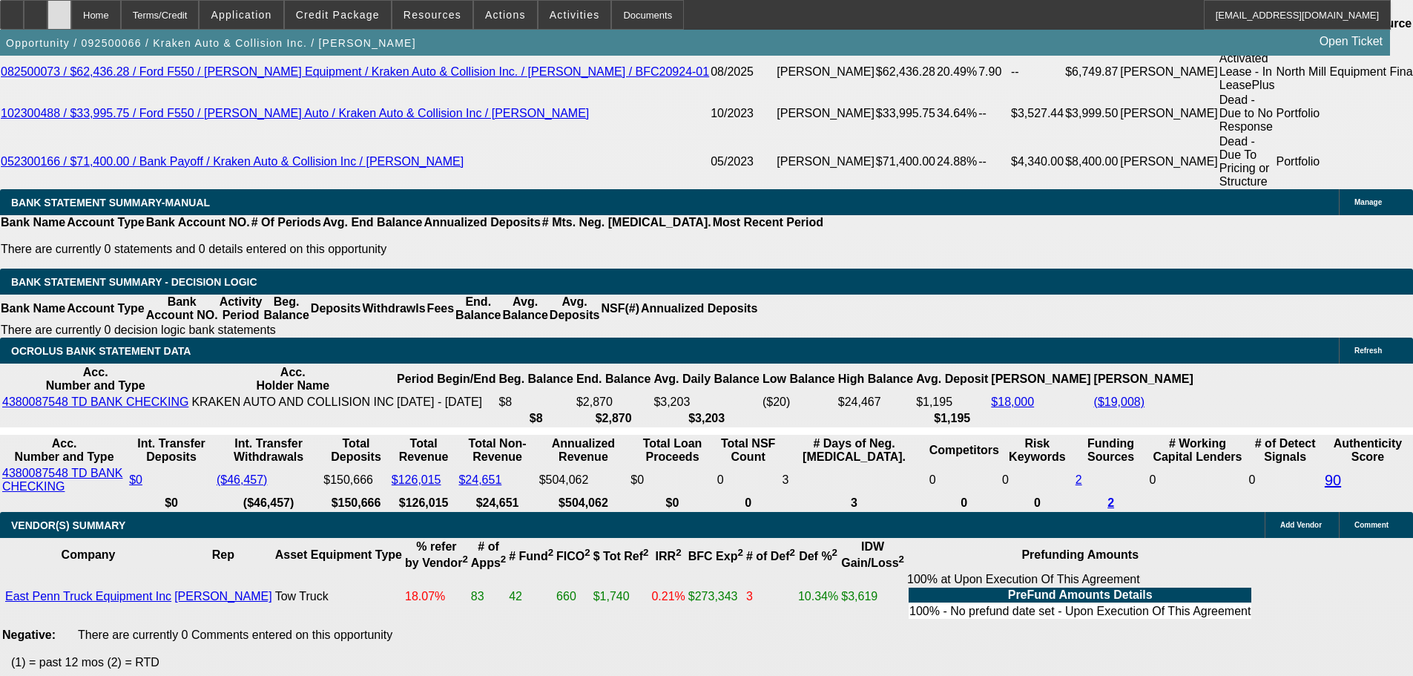
click at [71, 15] on div at bounding box center [59, 15] width 24 height 30
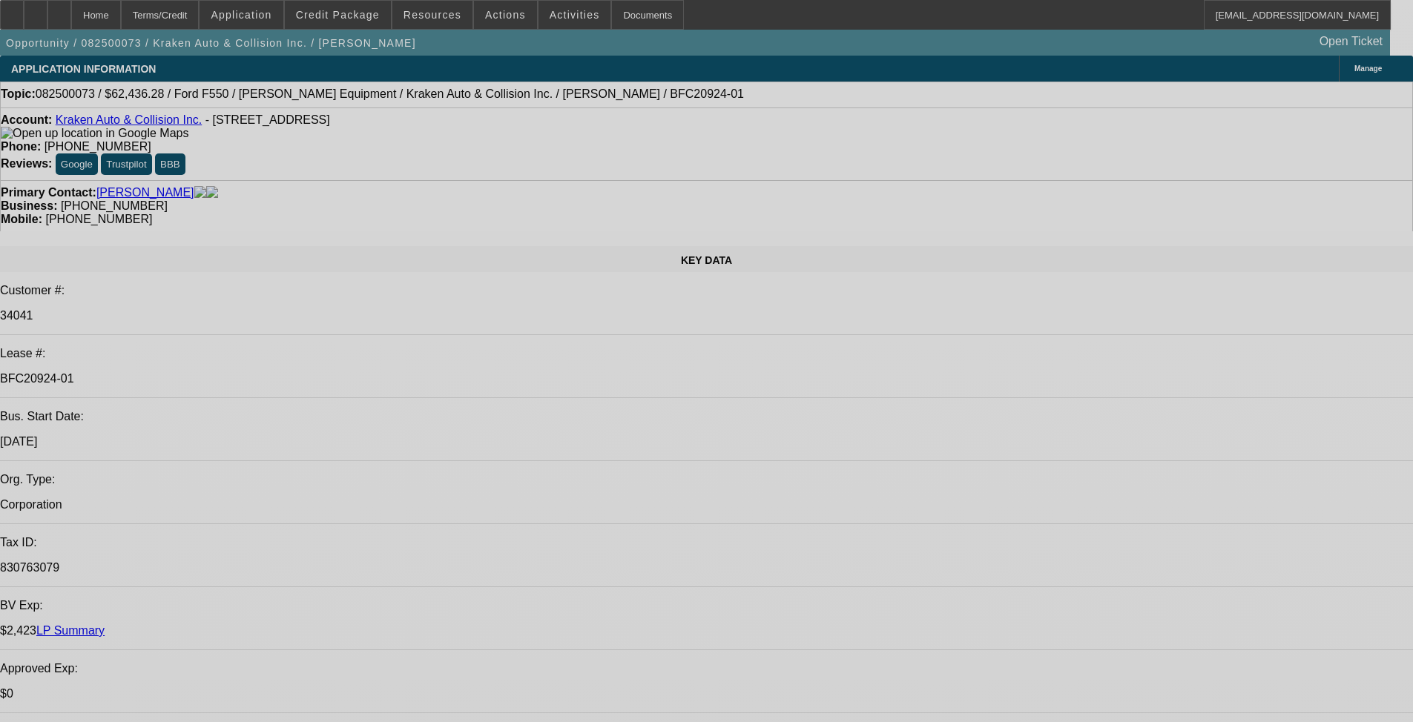
select select "0"
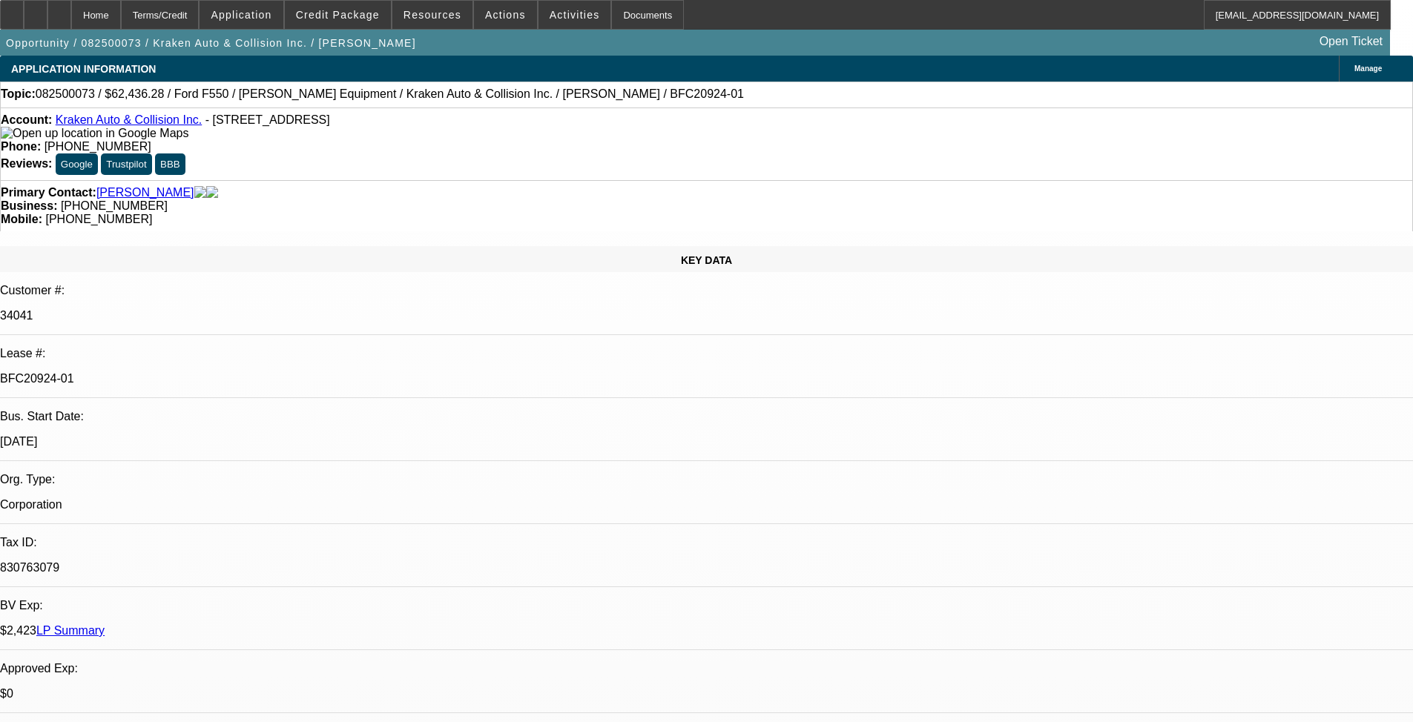
select select "0"
select select "3"
select select "0.1"
select select "4"
select select "0"
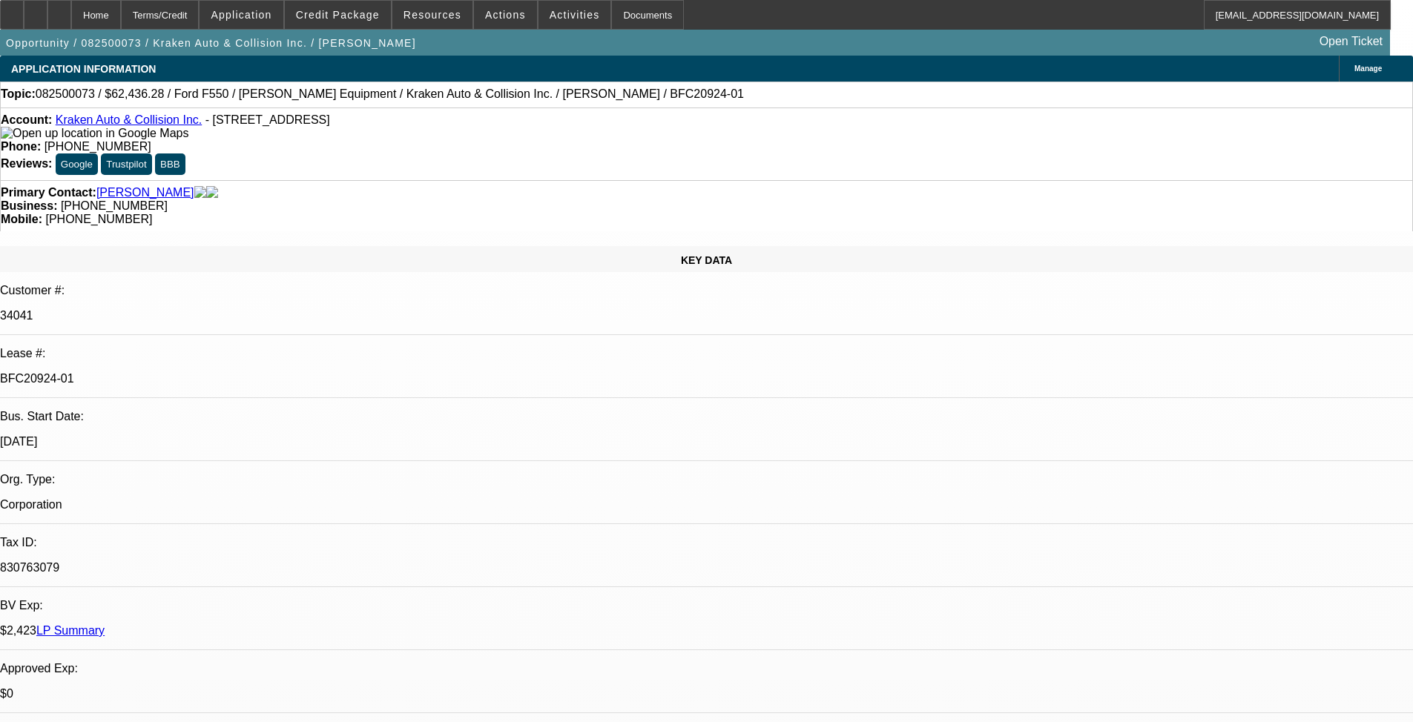
select select "0"
select select "0.1"
select select "4"
select select "0"
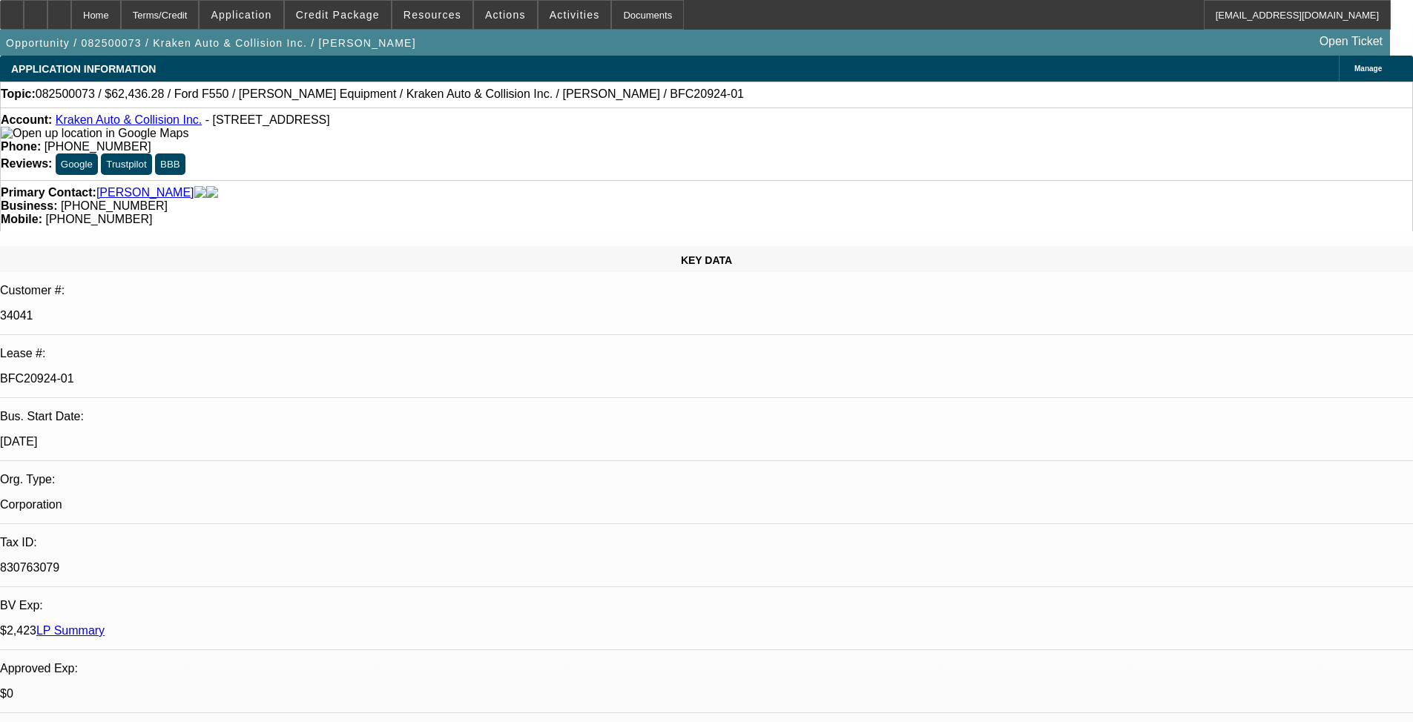
select select "0.1"
select select "4"
select select "0"
select select "0.1"
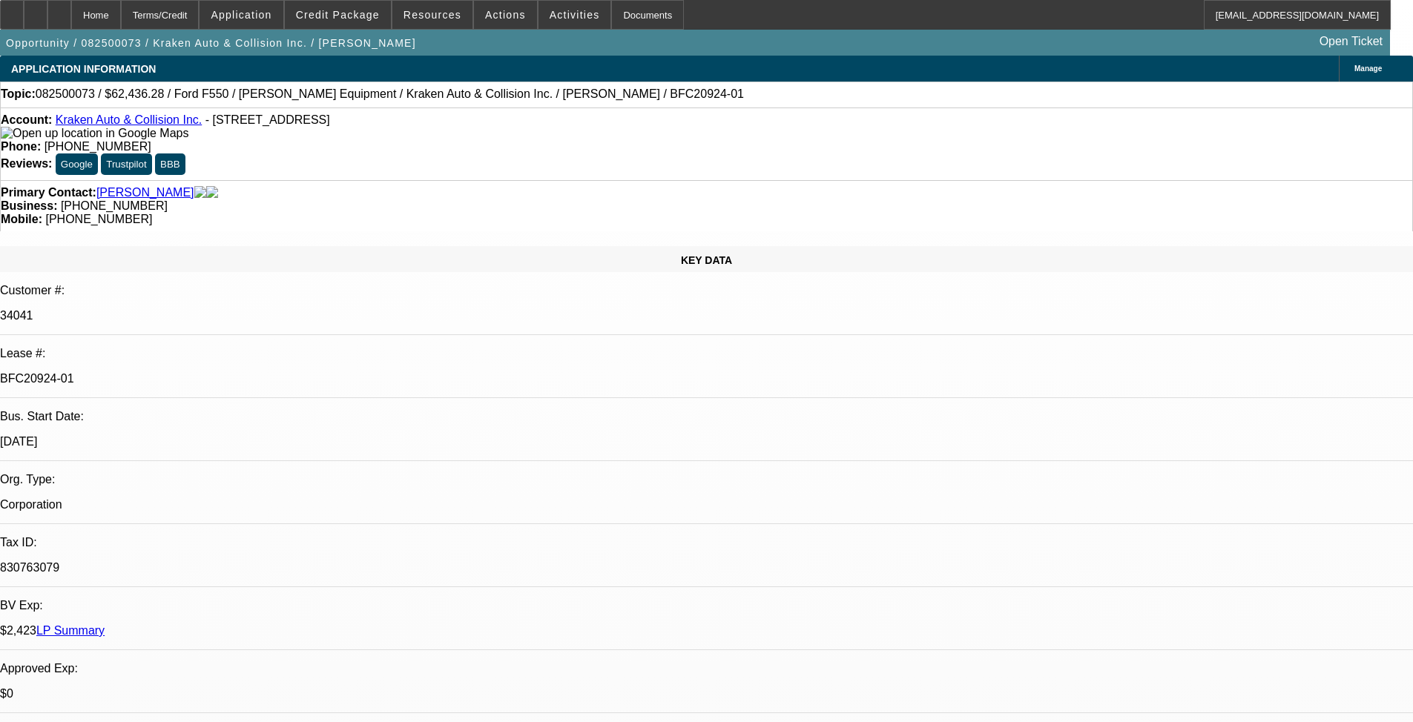
select select "4"
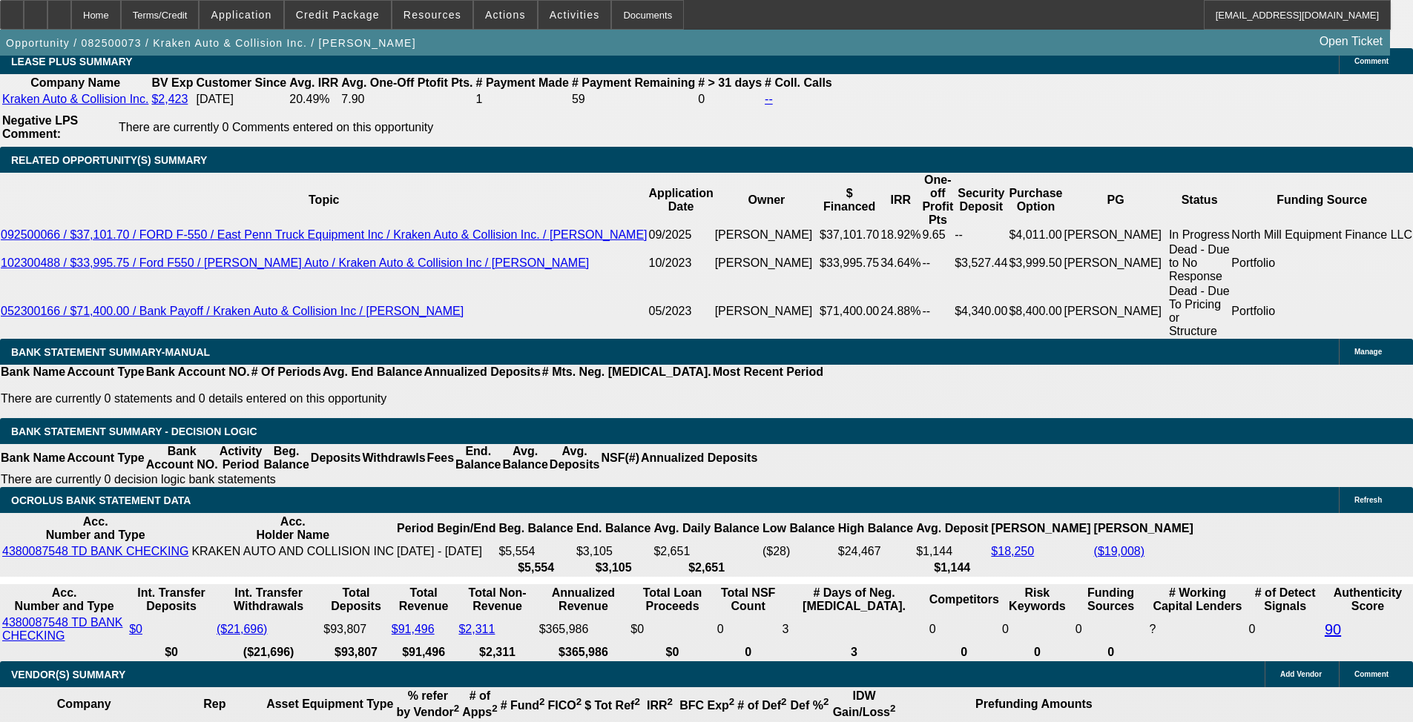
scroll to position [1112, 0]
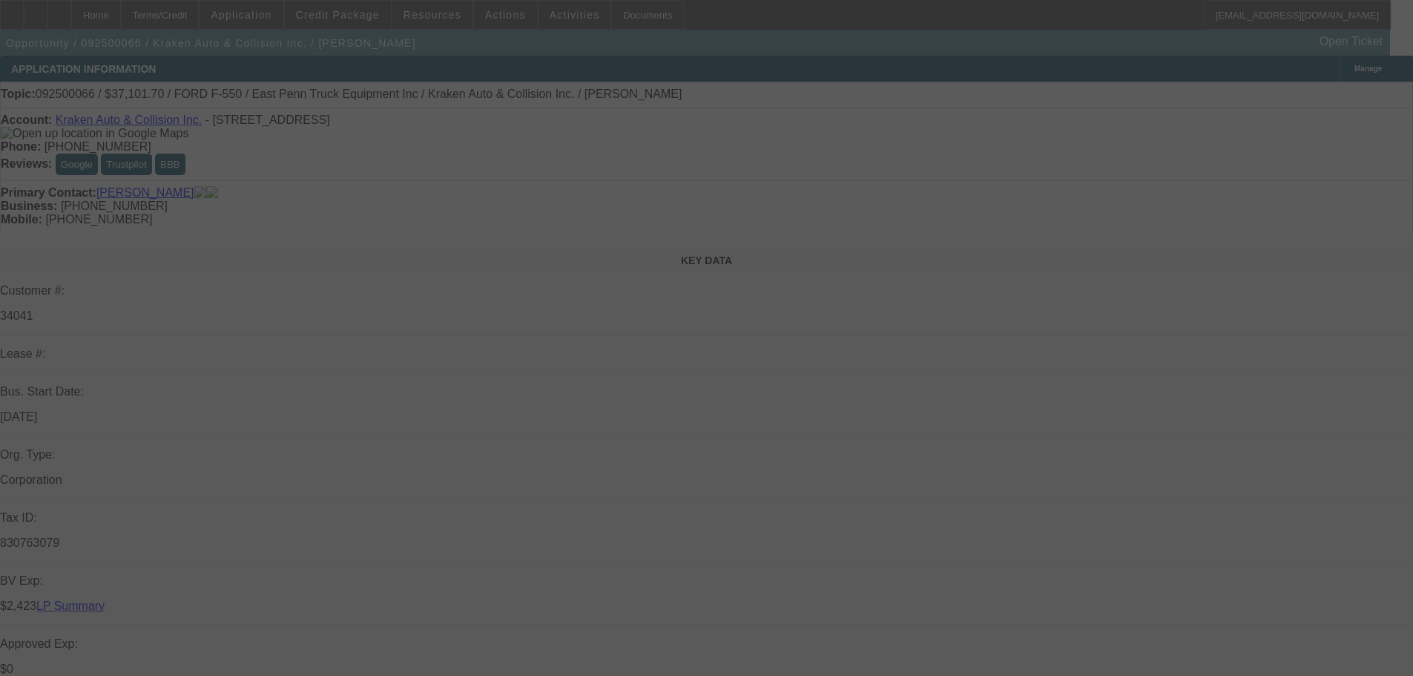
select select "0"
select select "3"
select select "0.1"
select select "4"
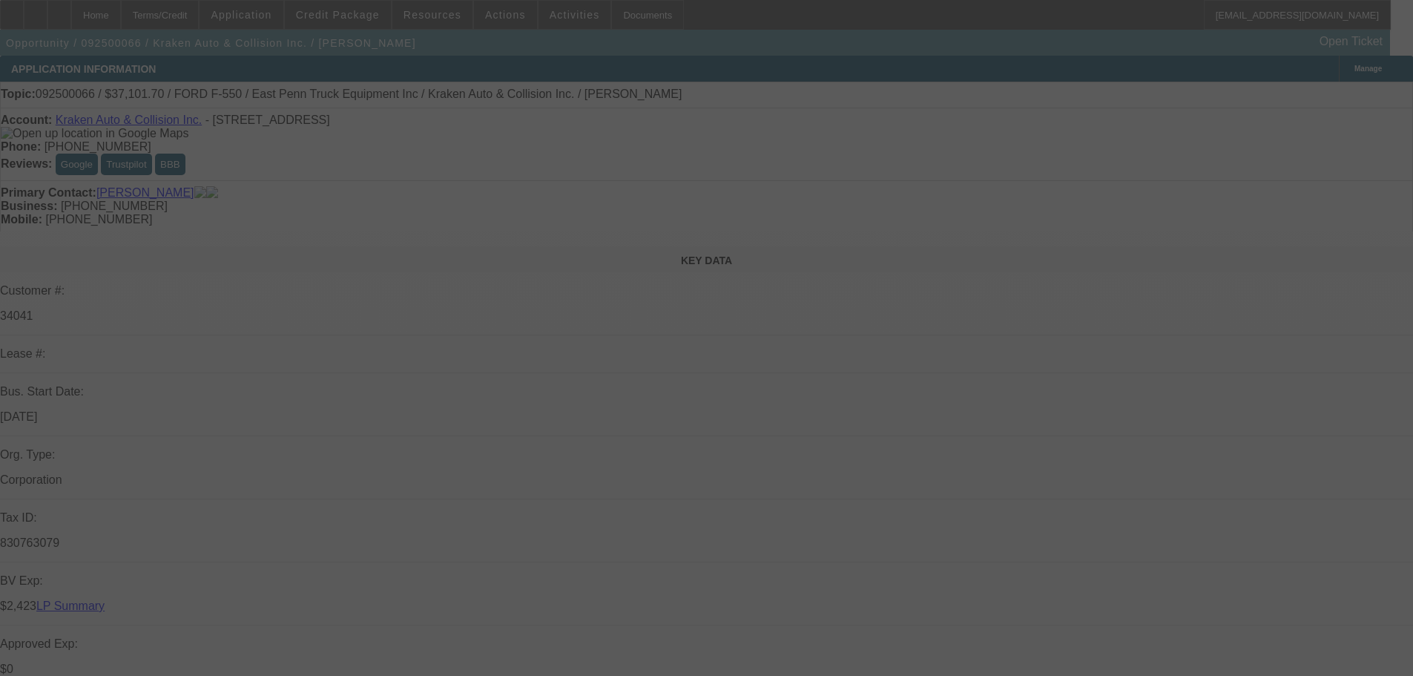
select select "0"
select select "0.1"
select select "4"
select select "0"
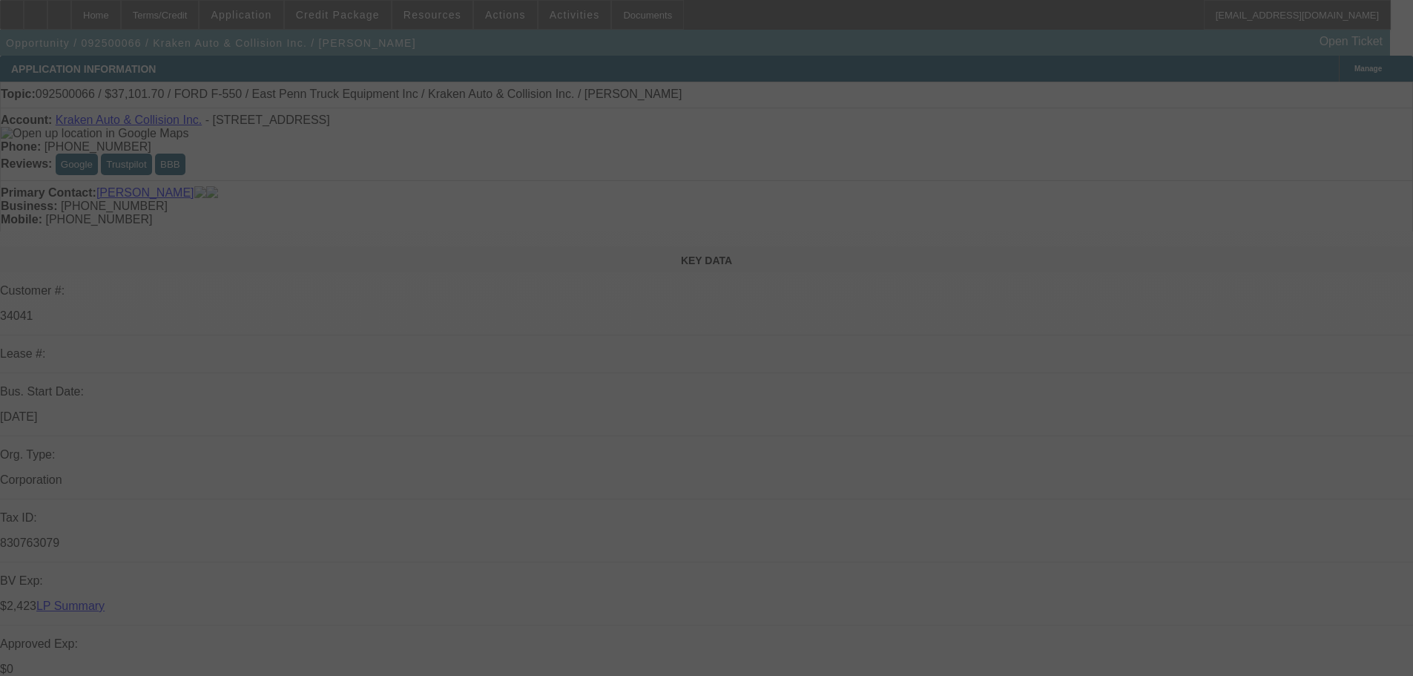
select select "0"
select select "0.1"
select select "4"
select select "0"
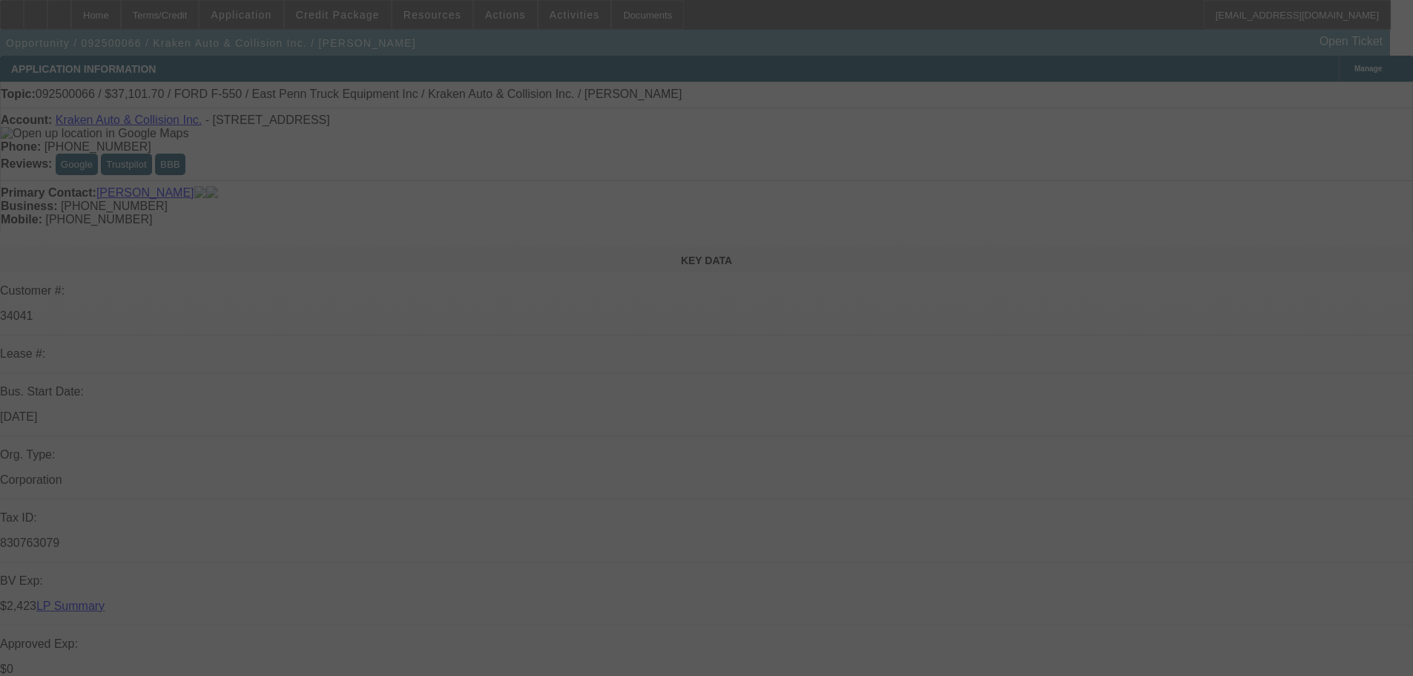
select select "0.1"
select select "4"
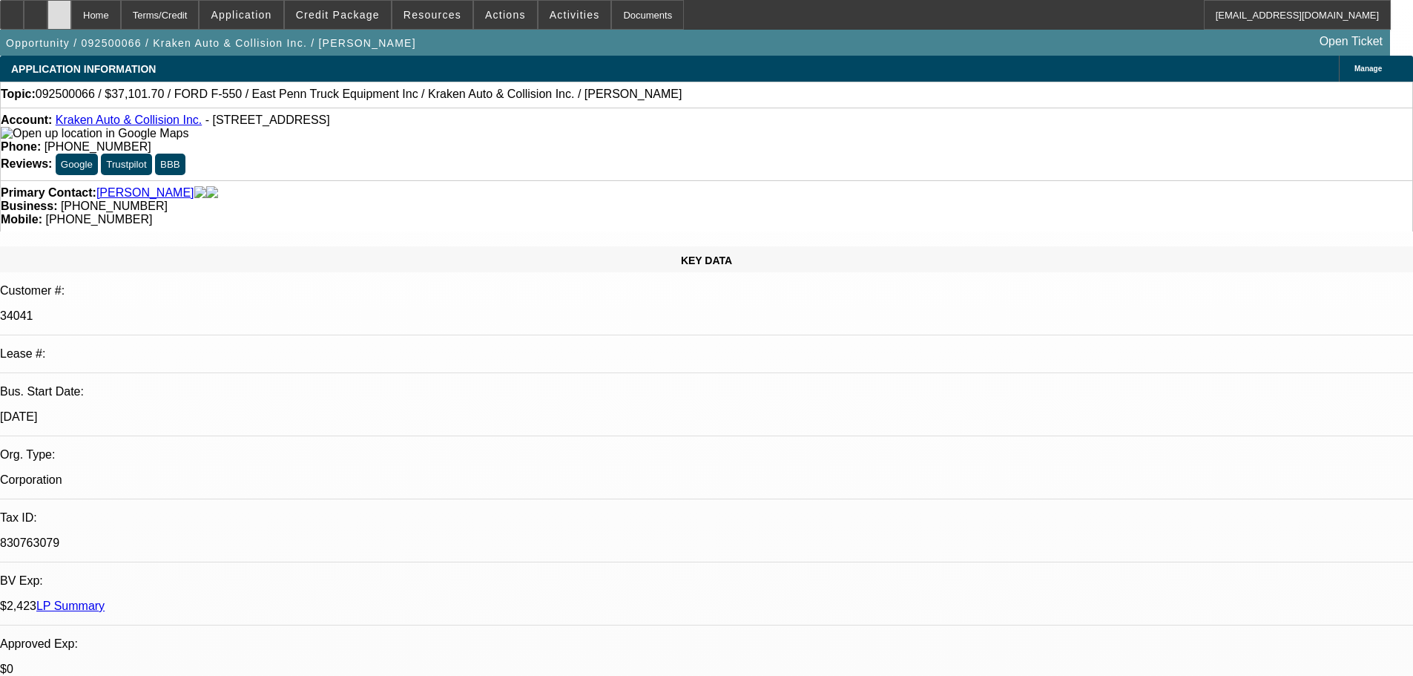
drag, startPoint x: 0, startPoint y: 0, endPoint x: 79, endPoint y: 15, distance: 80.0
click at [71, 15] on div at bounding box center [59, 15] width 24 height 30
select select "0"
select select "3"
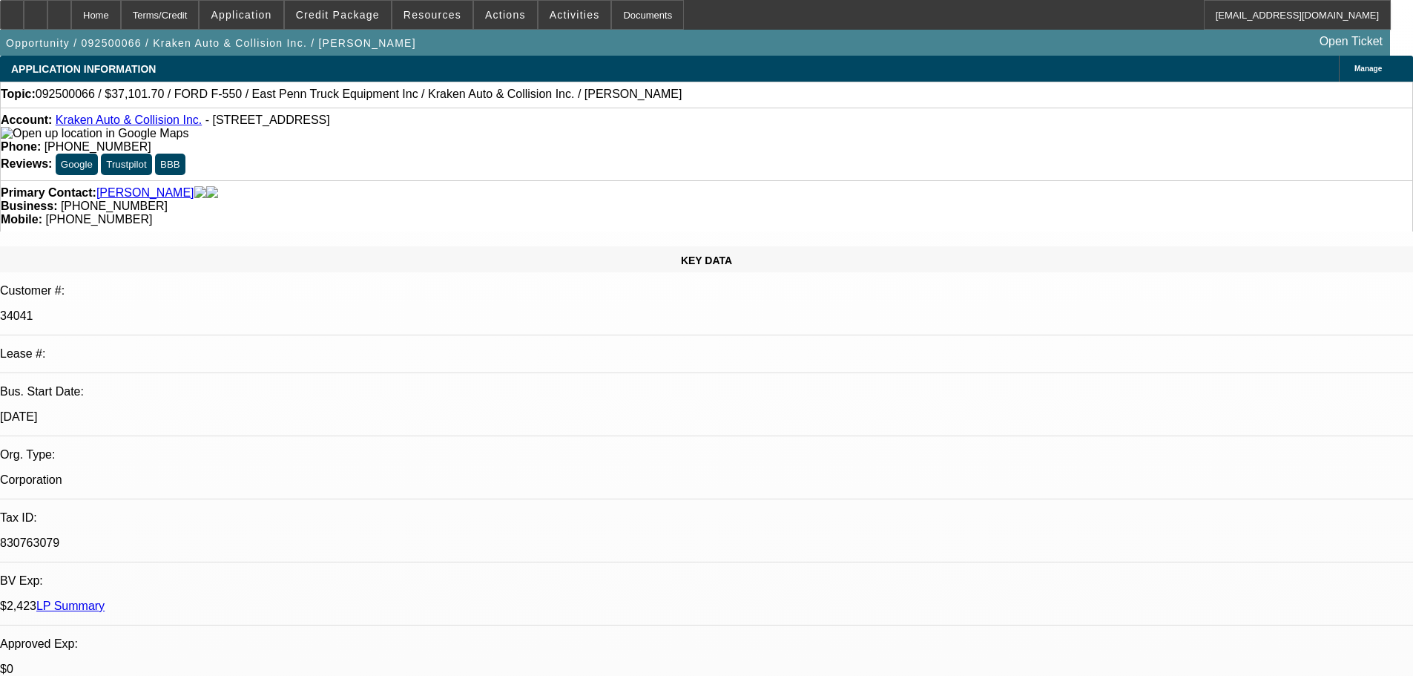
select select "0.1"
select select "4"
select select "0"
select select "0.1"
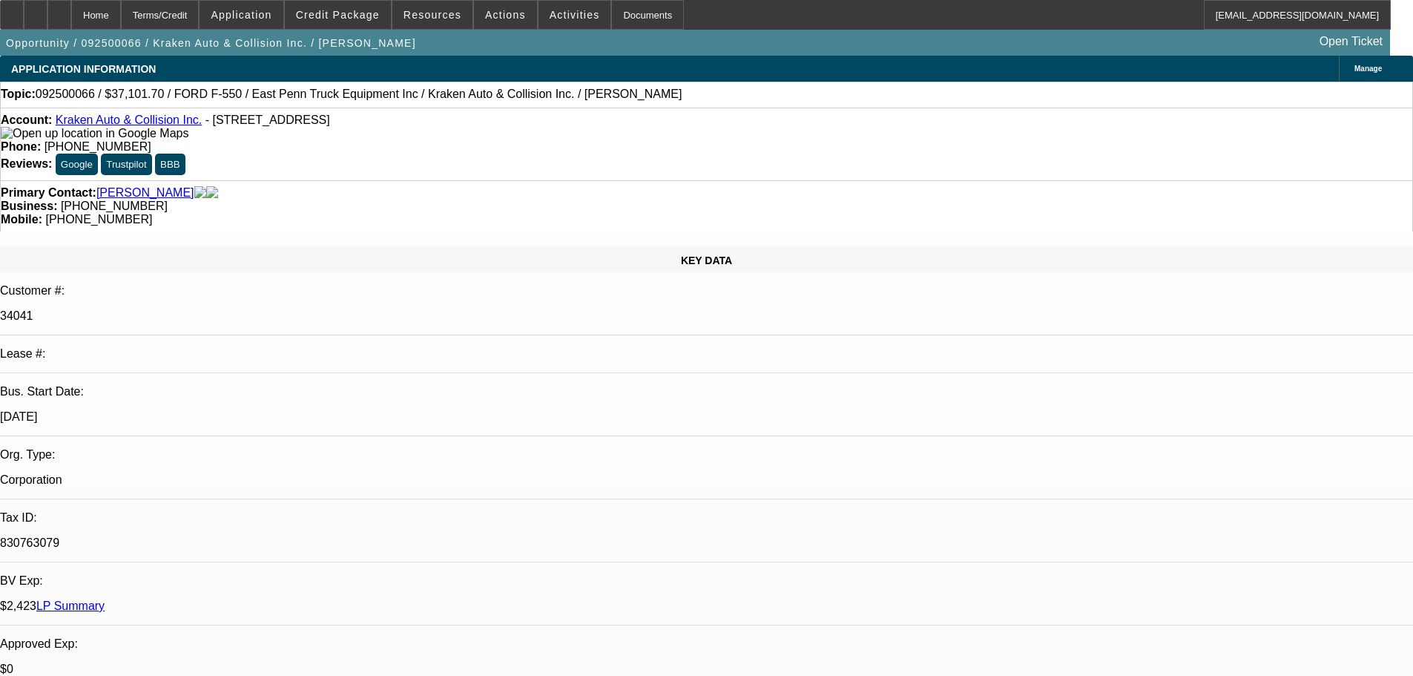
select select "4"
select select "0"
select select "0.1"
select select "4"
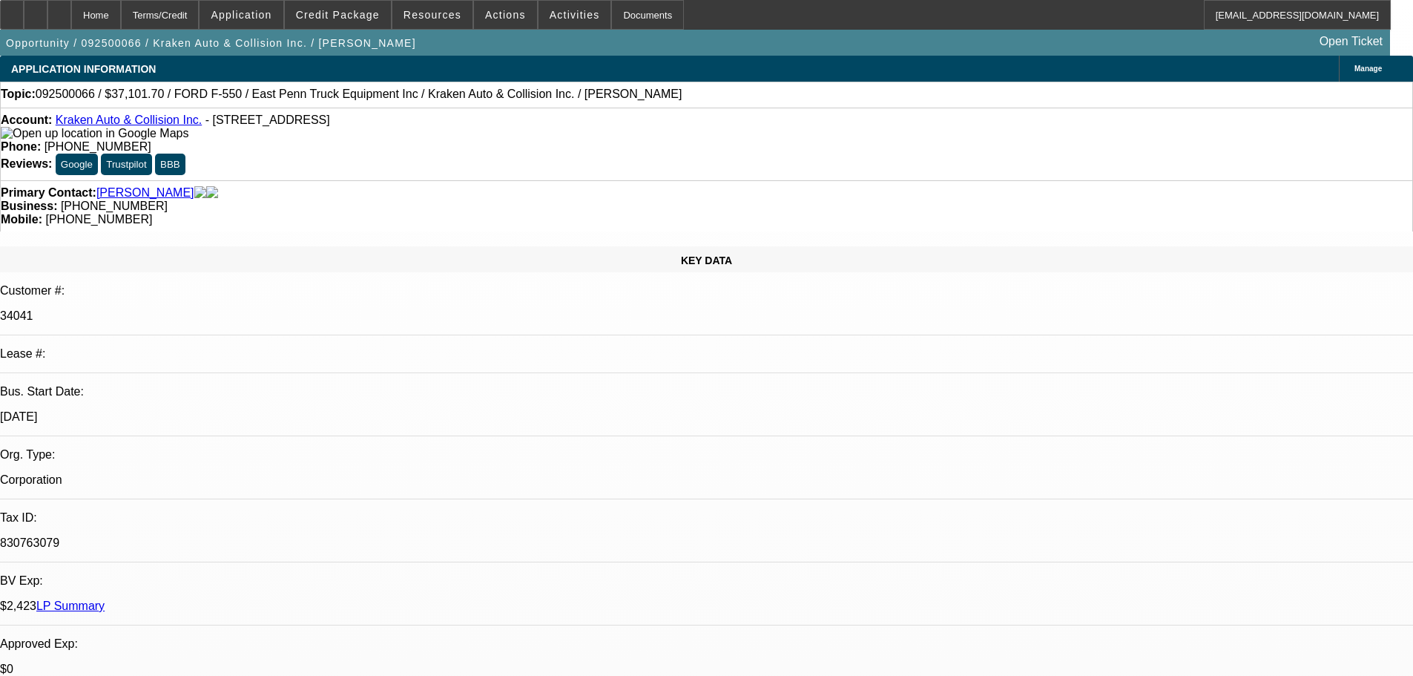
select select "0"
select select "0.1"
select select "4"
